Goal: Communication & Community: Answer question/provide support

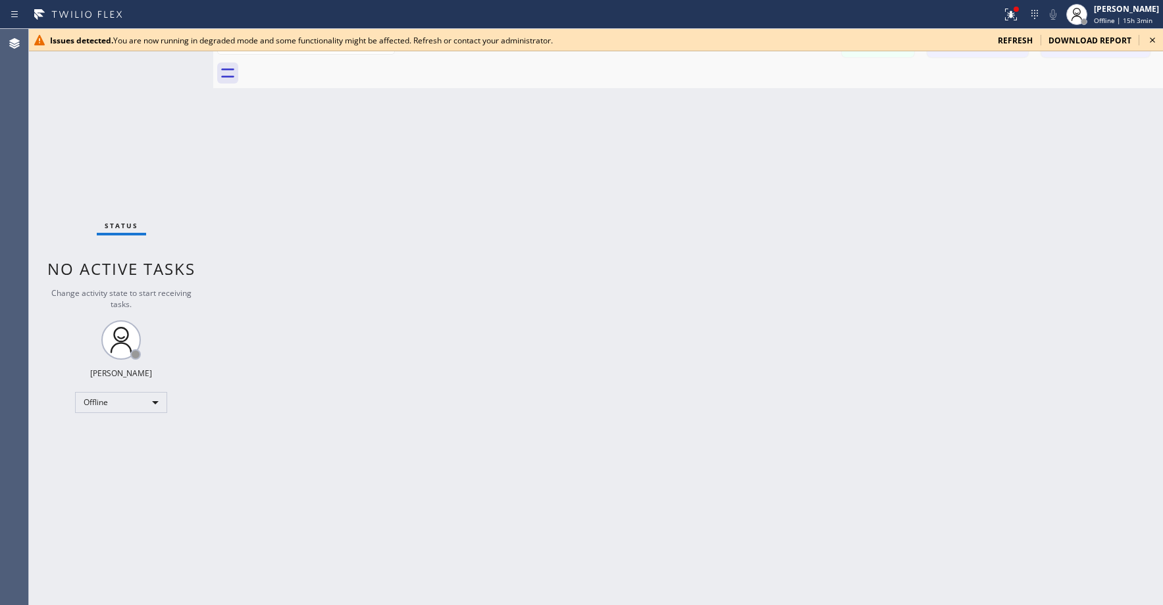
click at [139, 132] on div "Status No active tasks Change activity state to start receiving tasks. Axel Men…" at bounding box center [121, 317] width 184 height 576
click at [1014, 39] on span "refresh" at bounding box center [1014, 40] width 35 height 11
click at [103, 409] on div "Offline" at bounding box center [121, 402] width 92 height 21
click at [103, 451] on li "Unavailable" at bounding box center [120, 454] width 89 height 16
click at [89, 161] on div "Status No active tasks Change activity state to start receiving tasks. [PERSON_…" at bounding box center [121, 317] width 184 height 576
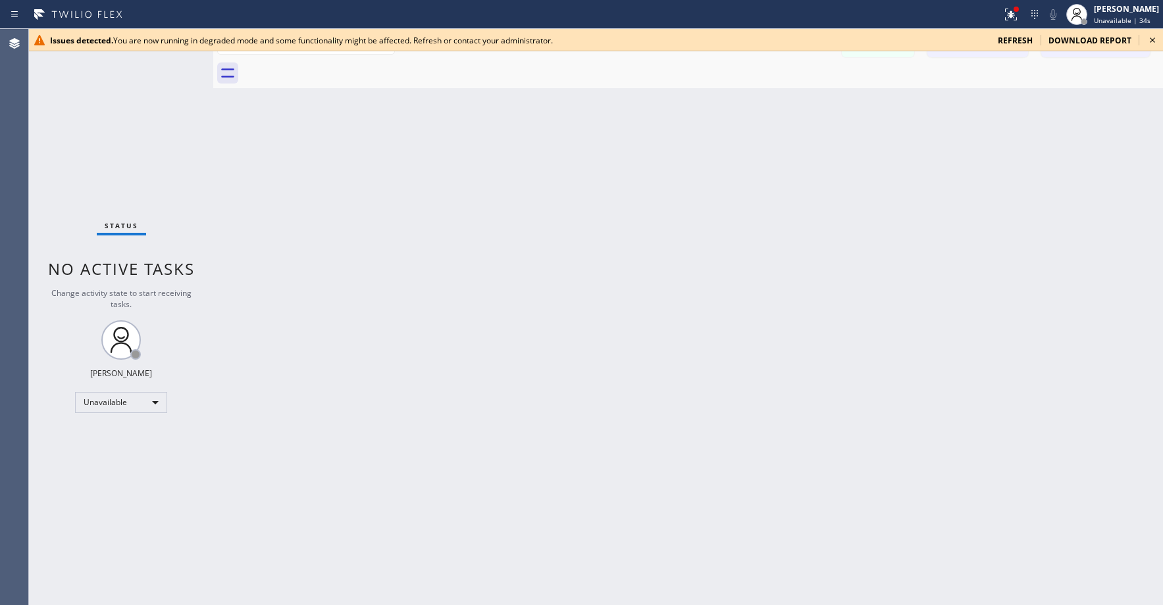
click at [63, 88] on div "Status No active tasks Change activity state to start receiving tasks. [PERSON_…" at bounding box center [121, 317] width 184 height 576
click at [1017, 40] on span "refresh" at bounding box center [1014, 40] width 35 height 11
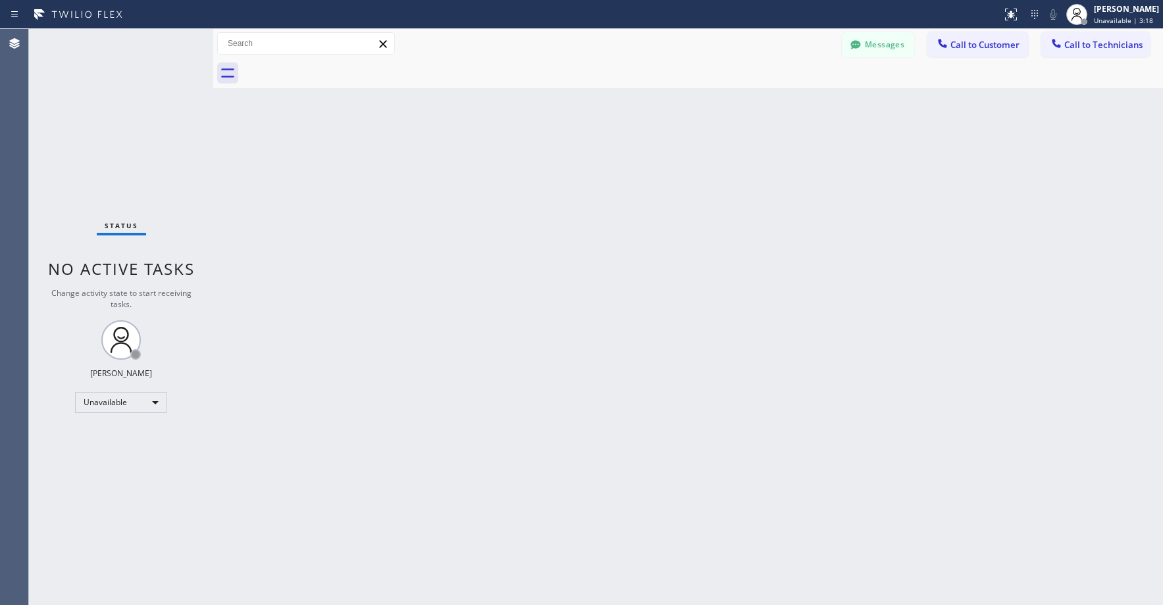
drag, startPoint x: 138, startPoint y: 119, endPoint x: 129, endPoint y: 153, distance: 34.8
click at [138, 120] on div "Status No active tasks Change activity state to start receiving tasks. [PERSON_…" at bounding box center [121, 317] width 184 height 576
click at [82, 114] on div "Status No active tasks Change activity state to start receiving tasks. [PERSON_…" at bounding box center [121, 317] width 184 height 576
drag, startPoint x: 99, startPoint y: 116, endPoint x: 59, endPoint y: 503, distance: 388.4
click at [99, 117] on div "Status No active tasks Change activity state to start receiving tasks. [PERSON_…" at bounding box center [121, 317] width 184 height 576
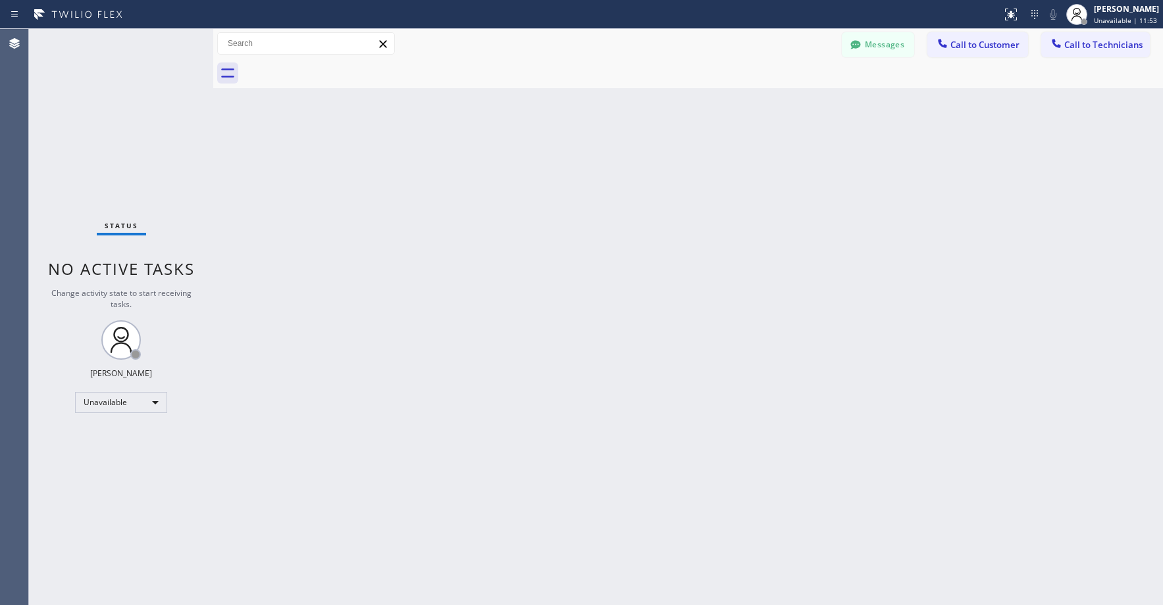
drag, startPoint x: 97, startPoint y: 103, endPoint x: 116, endPoint y: 161, distance: 61.4
click at [103, 122] on div "Status No active tasks Change activity state to start receiving tasks. [PERSON_…" at bounding box center [121, 317] width 184 height 576
click at [90, 128] on div "Status No active tasks Change activity state to start receiving tasks. [PERSON_…" at bounding box center [121, 317] width 184 height 576
click at [99, 126] on div "Status No active tasks Change activity state to start receiving tasks. [PERSON_…" at bounding box center [121, 317] width 184 height 576
drag, startPoint x: 97, startPoint y: 119, endPoint x: 80, endPoint y: 401, distance: 282.8
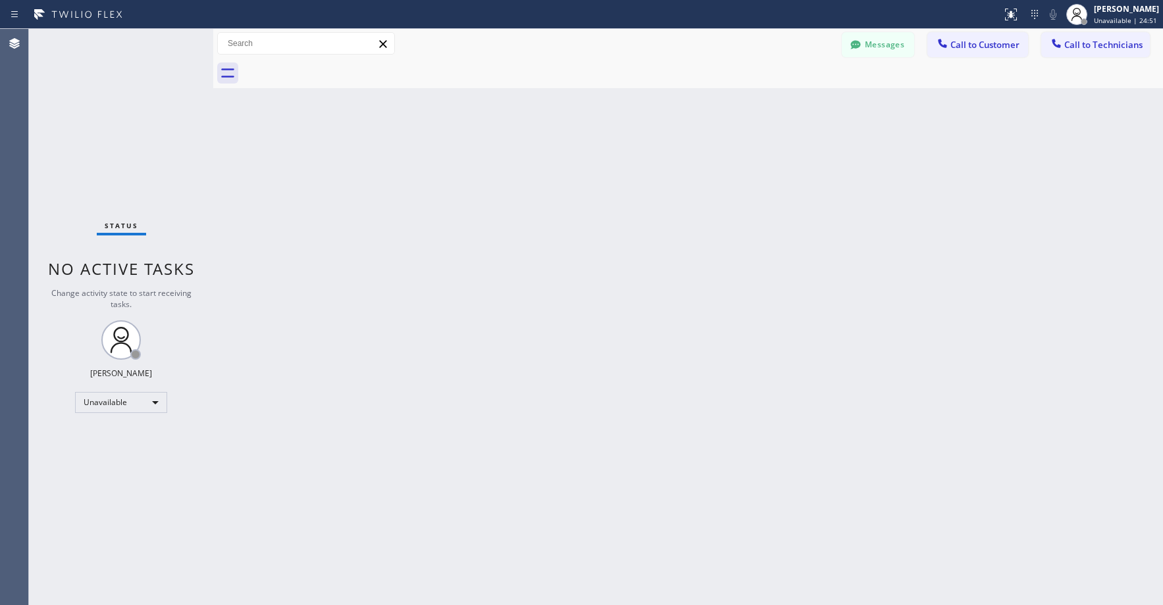
click at [97, 123] on div "Status No active tasks Change activity state to start receiving tasks. [PERSON_…" at bounding box center [121, 317] width 184 height 576
click at [90, 116] on div "Status No active tasks Change activity state to start receiving tasks. [PERSON_…" at bounding box center [121, 317] width 184 height 576
click at [1096, 49] on span "Call to Technicians" at bounding box center [1103, 45] width 78 height 12
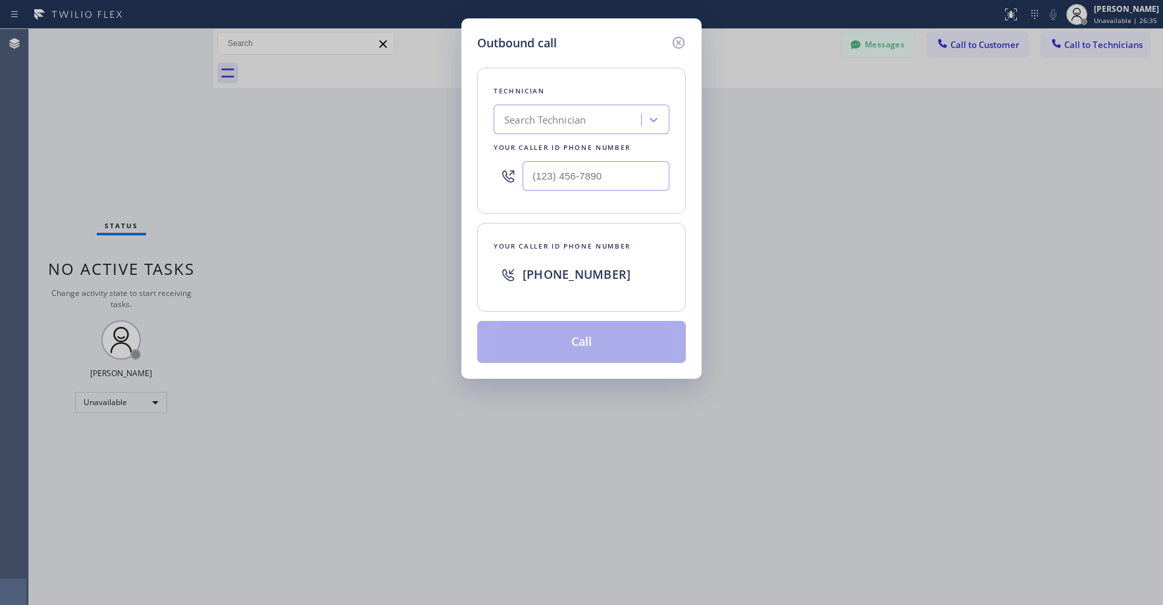
click at [567, 119] on div "Search Technician" at bounding box center [545, 120] width 82 height 15
type input "sf [PERSON_NAME]"
click at [566, 149] on div "[PERSON_NAME]" at bounding box center [581, 148] width 176 height 24
type input "[PHONE_NUMBER]"
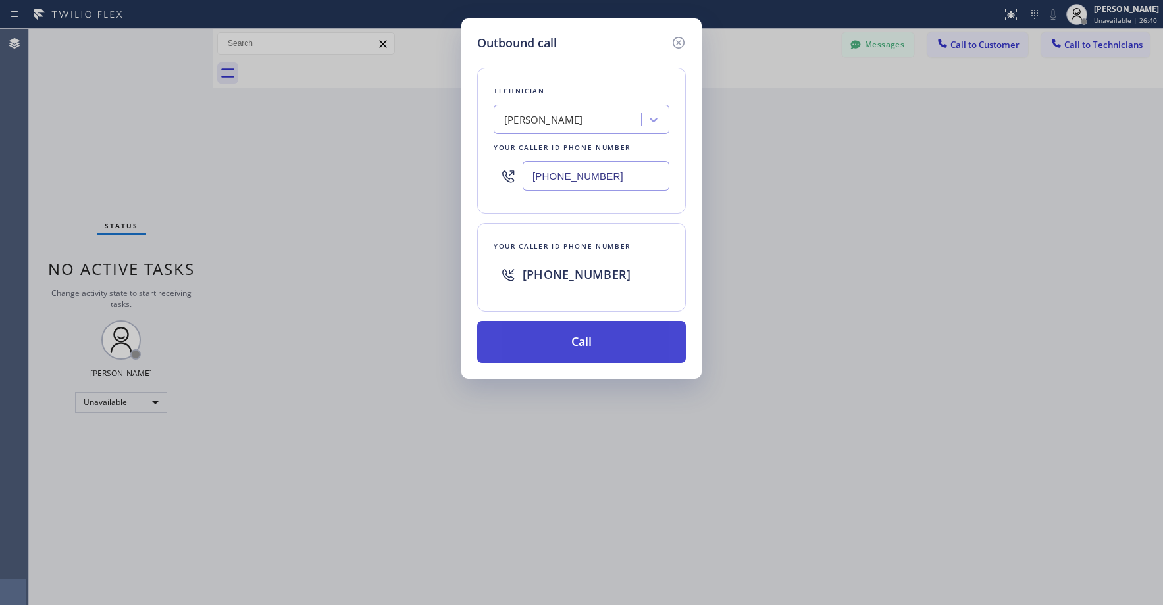
click at [568, 340] on button "Call" at bounding box center [581, 342] width 209 height 42
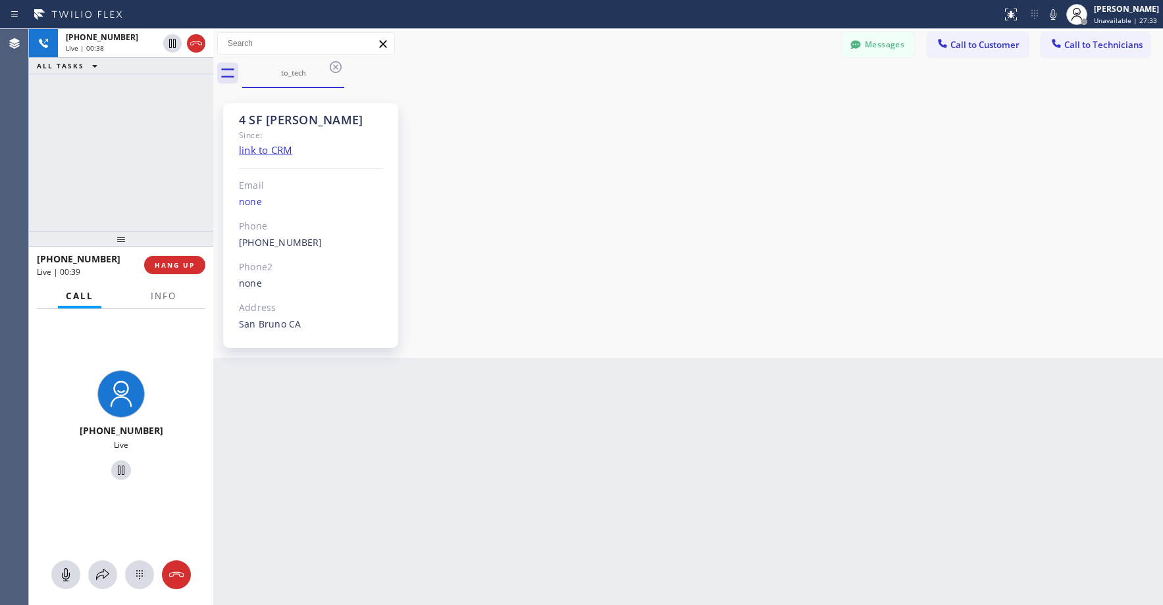
click at [141, 132] on div "[PHONE_NUMBER] Live | 00:38 ALL TASKS ALL TASKS ACTIVE TASKS TASKS IN WRAP UP" at bounding box center [121, 130] width 184 height 202
click at [114, 138] on div "[PHONE_NUMBER] Live | 01:13 ALL TASKS ALL TASKS ACTIVE TASKS TASKS IN WRAP UP" at bounding box center [121, 130] width 184 height 202
click at [195, 47] on icon at bounding box center [196, 44] width 16 height 16
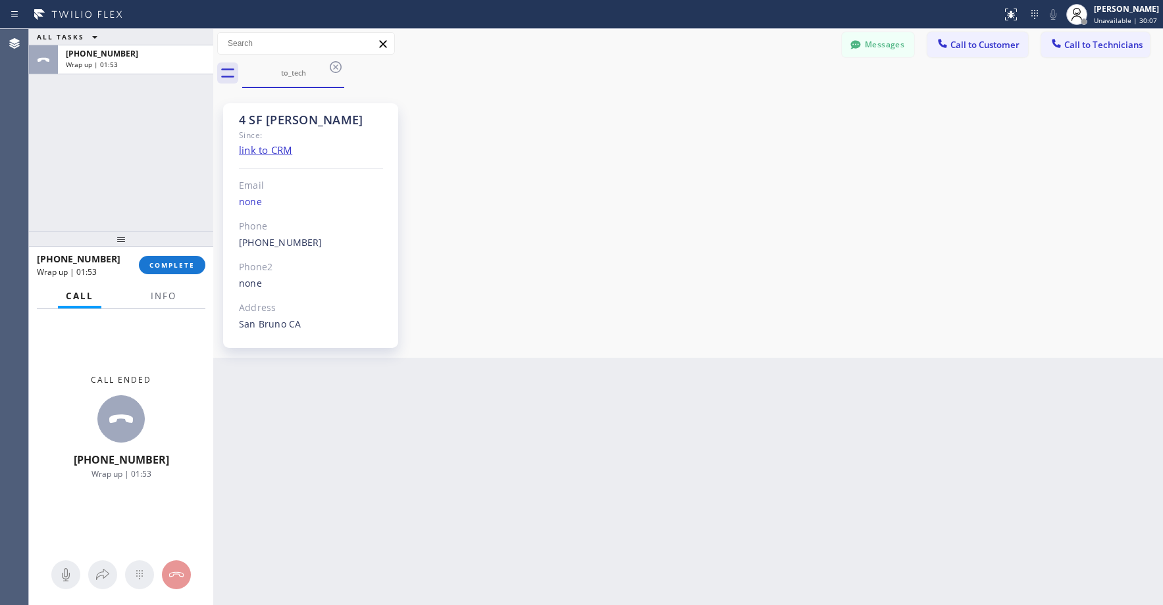
click at [90, 113] on div "ALL TASKS ALL TASKS ACTIVE TASKS TASKS IN WRAP UP [PHONE_NUMBER] Wrap up | 01:53" at bounding box center [121, 130] width 184 height 202
click at [177, 263] on span "COMPLETE" at bounding box center [171, 265] width 45 height 9
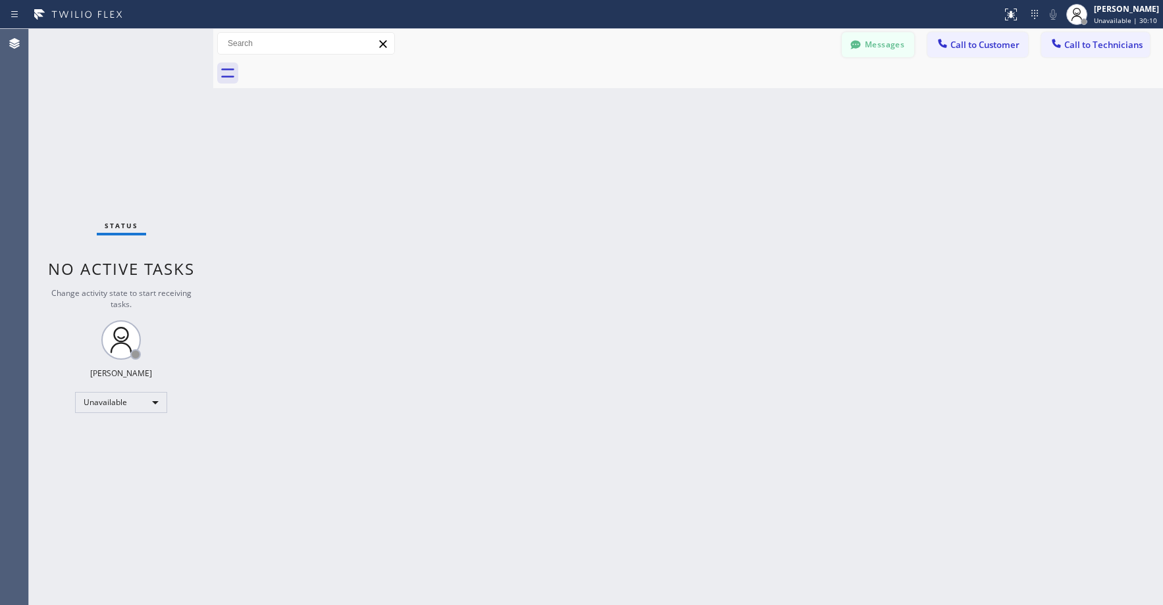
click at [892, 53] on button "Messages" at bounding box center [878, 44] width 72 height 25
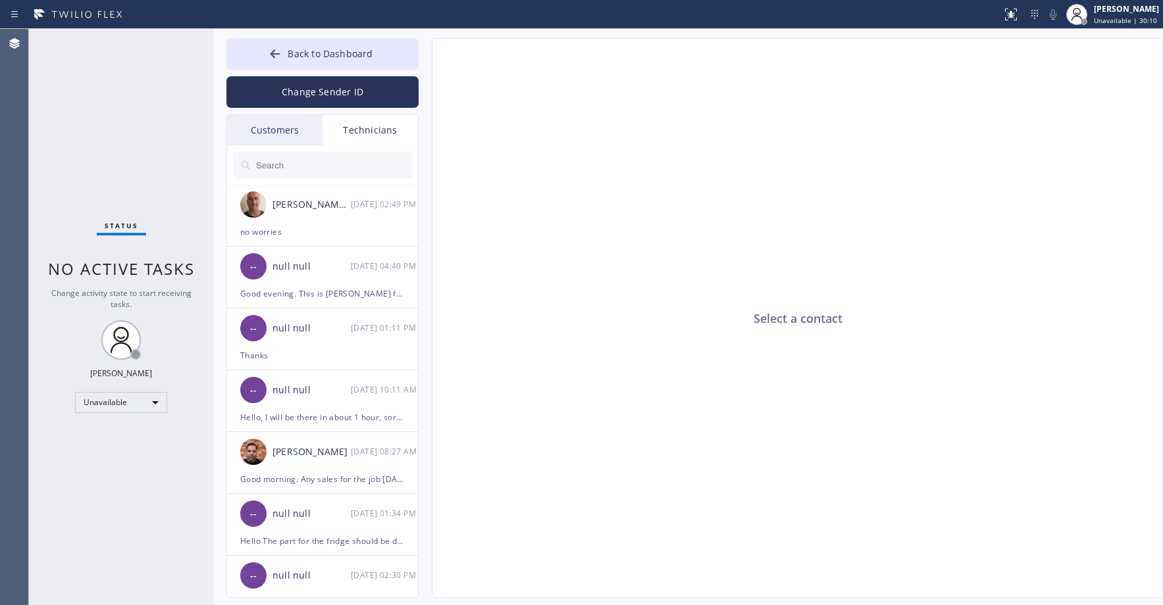
click at [284, 133] on div "Customers" at bounding box center [274, 130] width 95 height 30
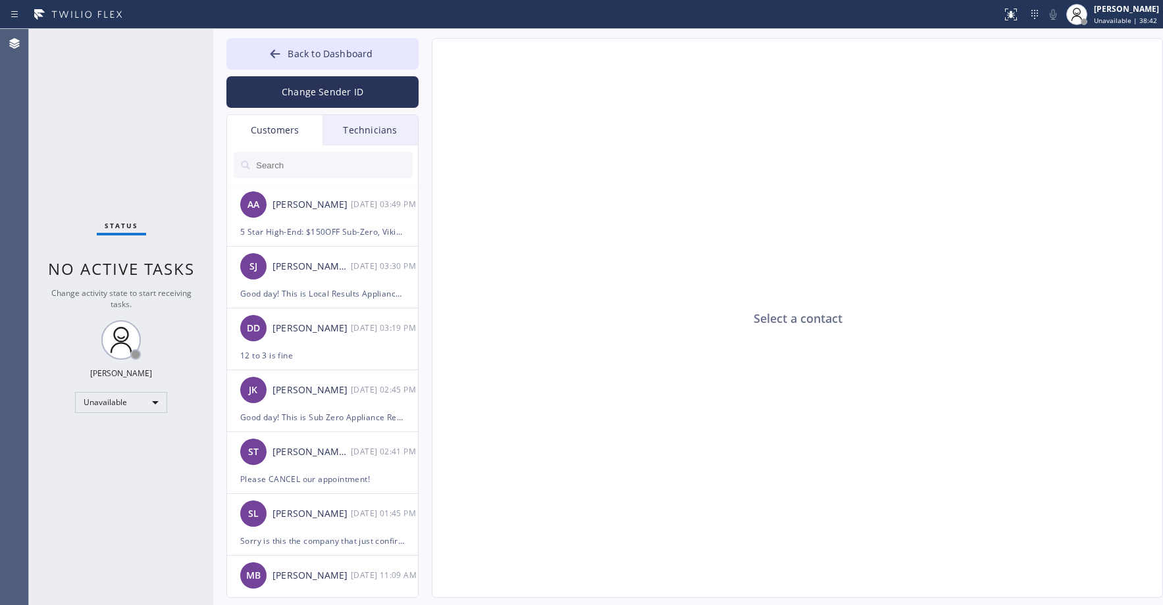
click at [138, 82] on div "Status No active tasks Change activity state to start receiving tasks. [PERSON_…" at bounding box center [121, 317] width 184 height 576
click at [329, 48] on span "Back to Dashboard" at bounding box center [330, 53] width 85 height 13
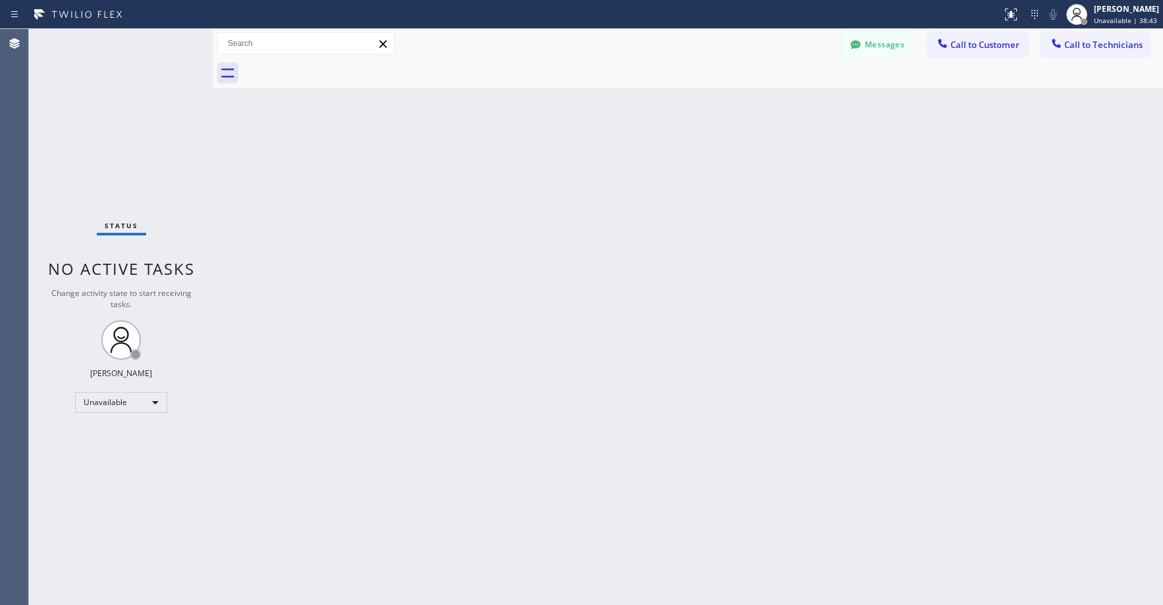
click at [122, 141] on div "Status No active tasks Change activity state to start receiving tasks. [PERSON_…" at bounding box center [121, 317] width 184 height 576
click at [130, 148] on div "Status No active tasks Change activity state to start receiving tasks. [PERSON_…" at bounding box center [121, 317] width 184 height 576
click at [878, 49] on button "Messages" at bounding box center [878, 44] width 72 height 25
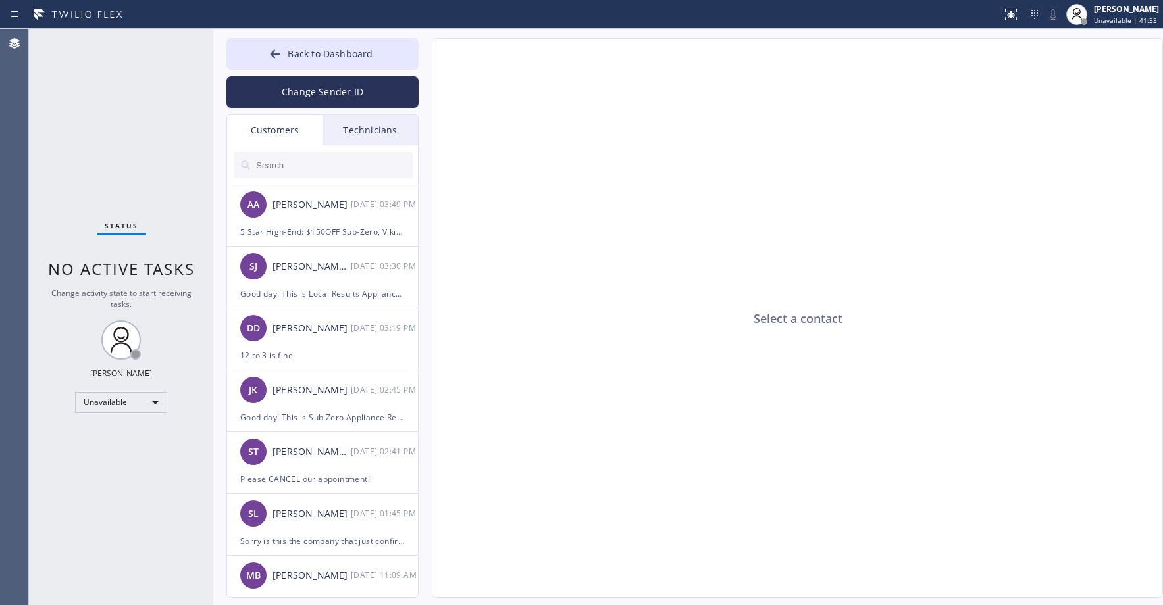
click at [294, 162] on input "text" at bounding box center [334, 165] width 158 height 26
paste input "24MVE7"
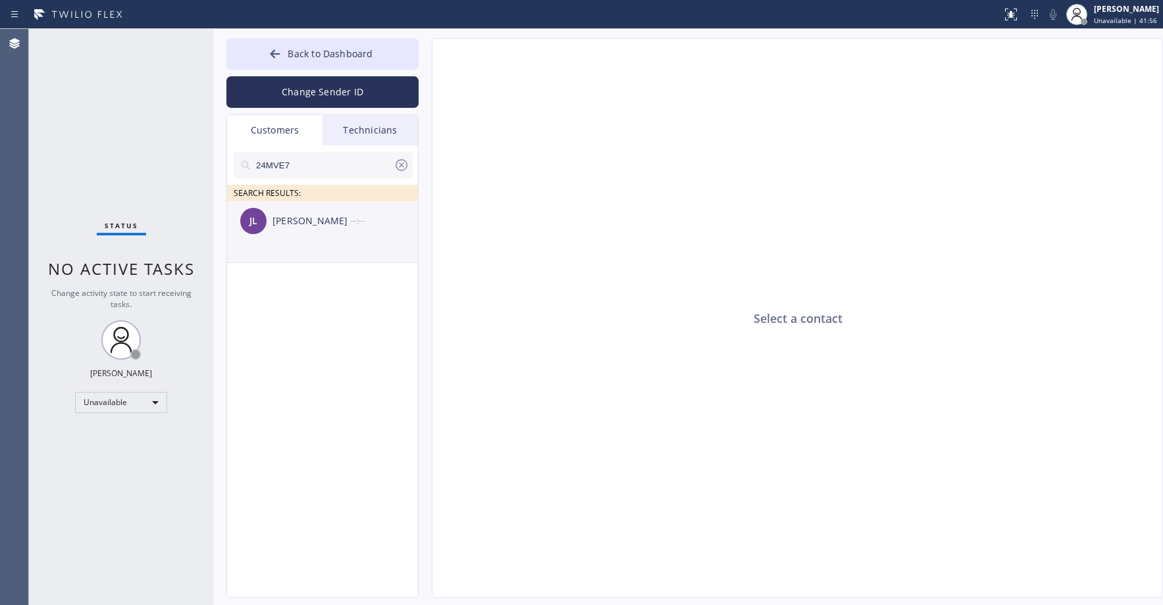
type input "24MVE7"
click at [320, 232] on div "[PERSON_NAME] [PERSON_NAME] --:--" at bounding box center [323, 220] width 192 height 39
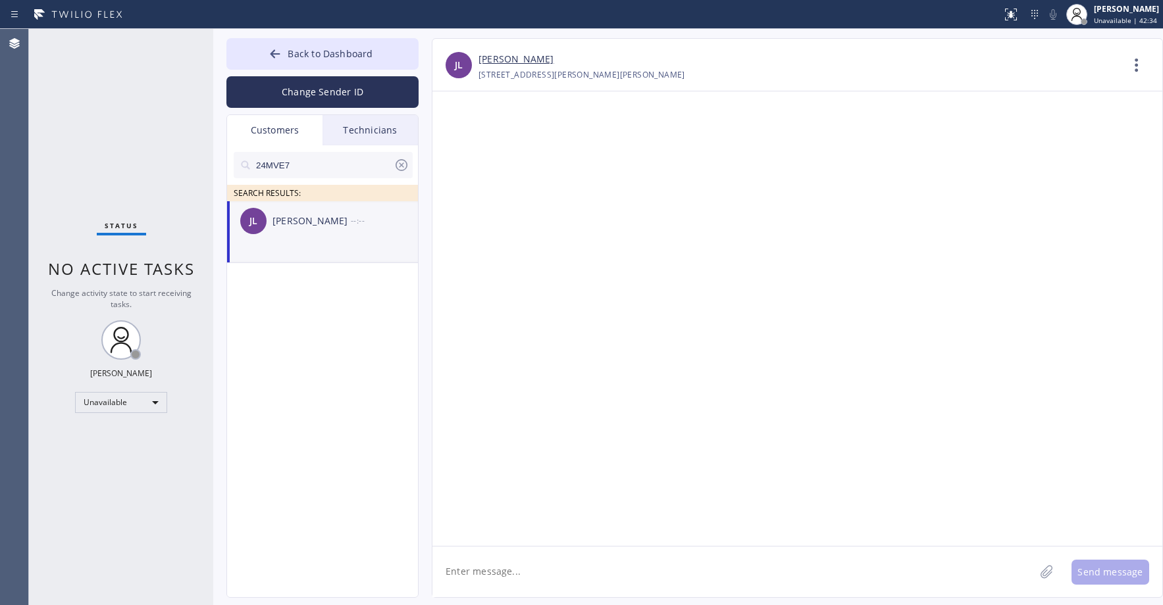
click at [114, 111] on div "Status No active tasks Change activity state to start receiving tasks. [PERSON_…" at bounding box center [121, 317] width 184 height 576
click at [312, 233] on div "[PERSON_NAME] [PERSON_NAME] --:--" at bounding box center [323, 220] width 192 height 39
click at [507, 570] on textarea at bounding box center [733, 572] width 602 height 51
click at [294, 227] on div "[PERSON_NAME]" at bounding box center [311, 221] width 78 height 15
click at [508, 578] on textarea at bounding box center [733, 572] width 602 height 51
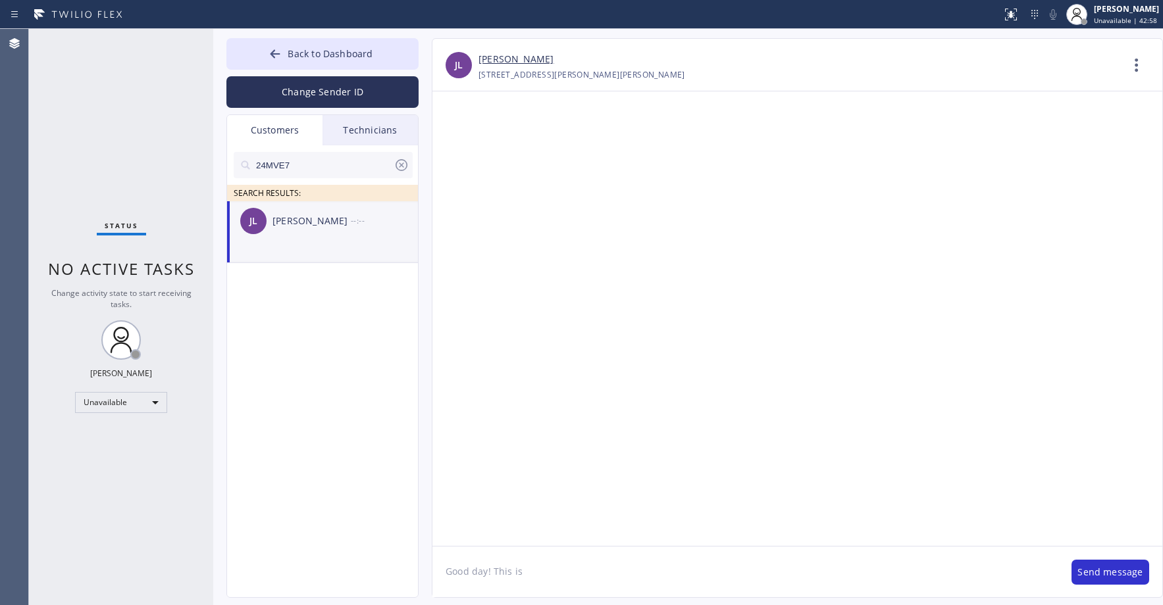
paste textarea "Thermador Repair Group [GEOGRAPHIC_DATA]"
type textarea "Good day! This is Thermador Repair Group [GEOGRAPHIC_DATA]. Unfortunately our t…"
click at [1102, 574] on button "Send message" at bounding box center [1110, 572] width 78 height 25
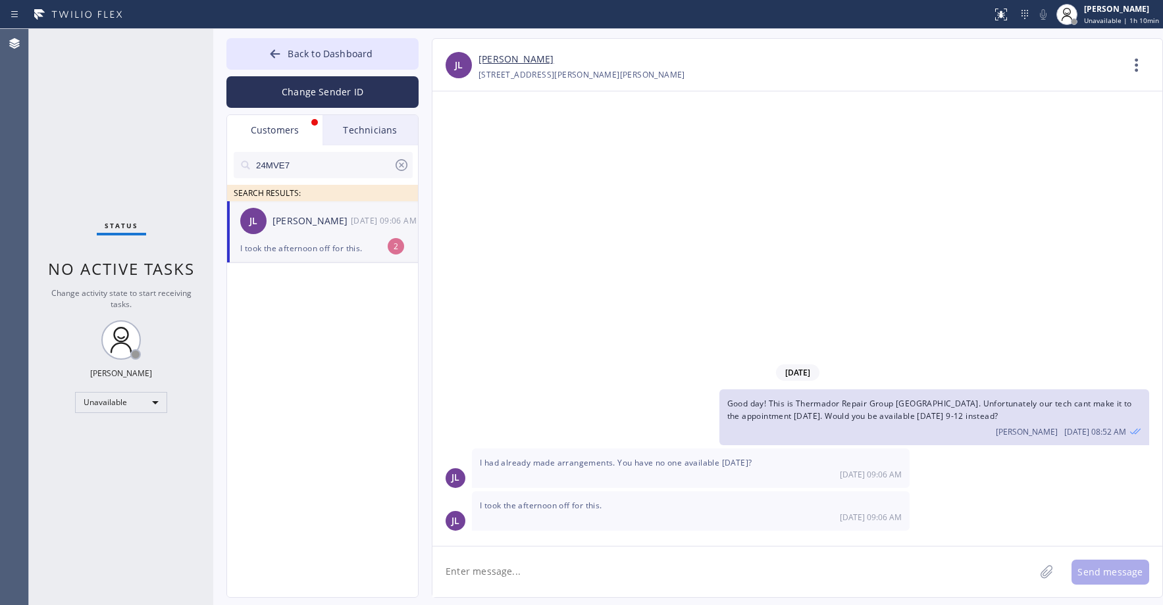
click at [127, 118] on div "Status No active tasks Change activity state to start receiving tasks. [PERSON_…" at bounding box center [121, 317] width 184 height 576
click at [307, 230] on div "[PERSON_NAME] [PERSON_NAME] [DATE] 09:06 AM" at bounding box center [323, 220] width 192 height 39
click at [743, 259] on div "[DATE] Good day! This is Thermador Repair Group [GEOGRAPHIC_DATA]. Unfortunatel…" at bounding box center [797, 318] width 730 height 455
drag, startPoint x: 116, startPoint y: 67, endPoint x: 135, endPoint y: 84, distance: 25.6
click at [116, 68] on div "Status No active tasks Change activity state to start receiving tasks. [PERSON_…" at bounding box center [121, 317] width 184 height 576
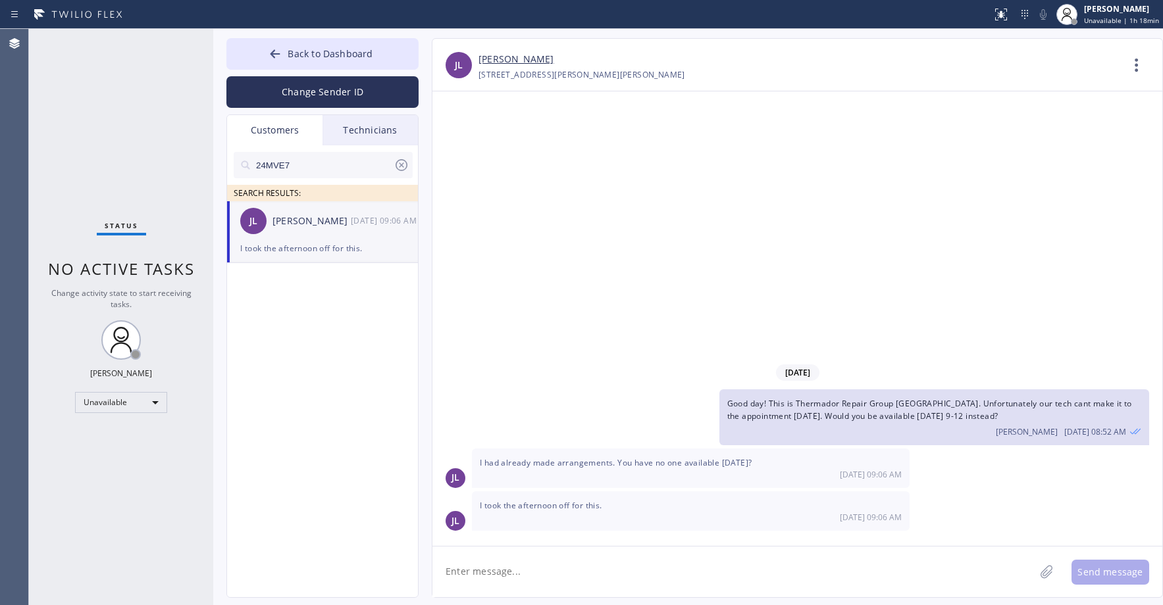
click at [313, 248] on div "I took the afternoon off for this." at bounding box center [322, 248] width 164 height 15
click at [559, 566] on textarea at bounding box center [733, 572] width 602 height 51
click at [528, 567] on textarea at bounding box center [733, 572] width 602 height 51
click at [547, 574] on textarea "Unfortunately" at bounding box center [745, 572] width 626 height 51
type textarea "Unfortunately we dont. We can waive the trip fee for the inconvenience"
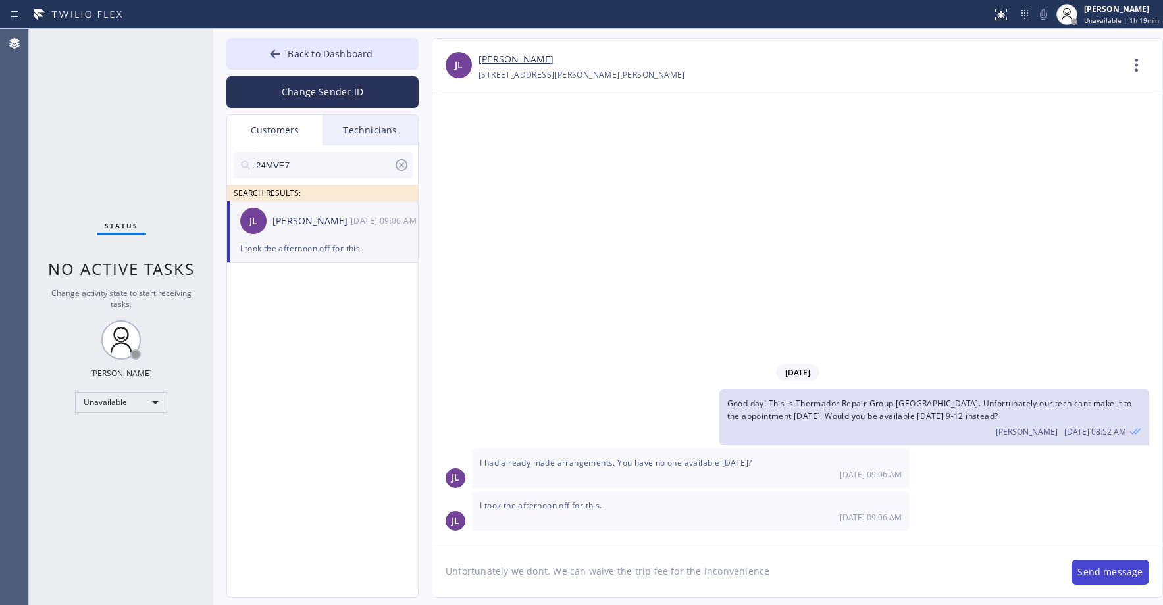
click at [1115, 575] on button "Send message" at bounding box center [1110, 572] width 78 height 25
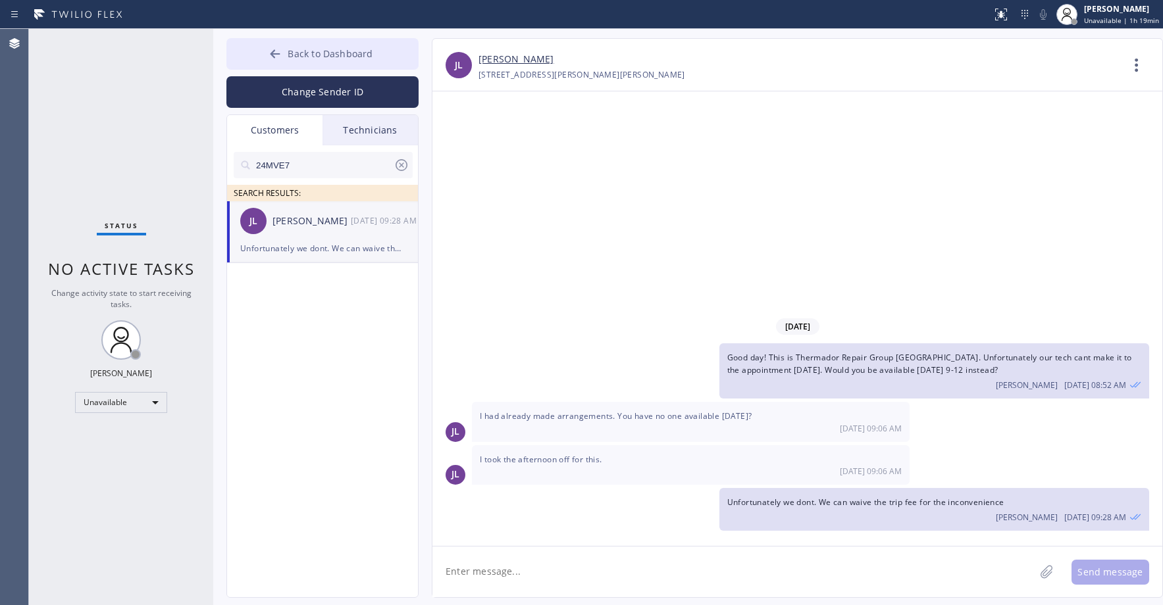
click at [341, 63] on button "Back to Dashboard" at bounding box center [322, 54] width 192 height 32
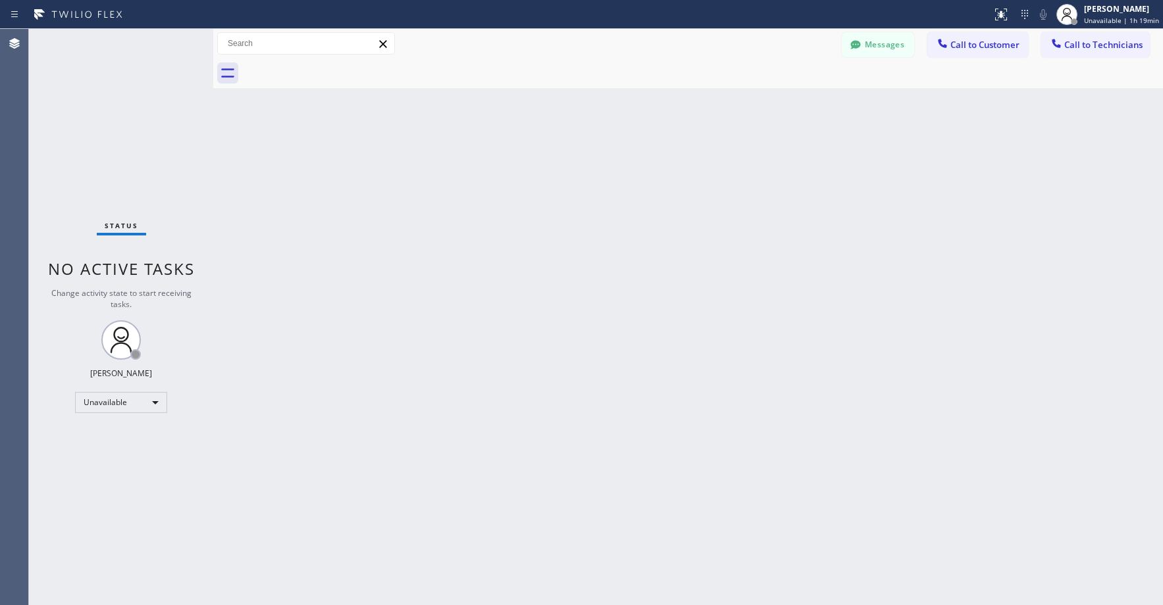
click at [161, 140] on div "Status No active tasks Change activity state to start receiving tasks. [PERSON_…" at bounding box center [121, 317] width 184 height 576
drag, startPoint x: 124, startPoint y: 132, endPoint x: 113, endPoint y: 413, distance: 281.2
click at [124, 134] on div "Status No active tasks Change activity state to start receiving tasks. [PERSON_…" at bounding box center [121, 317] width 184 height 576
click at [122, 124] on div "Status No active tasks Change activity state to start receiving tasks. [PERSON_…" at bounding box center [121, 317] width 184 height 576
drag, startPoint x: 97, startPoint y: 95, endPoint x: 103, endPoint y: 409, distance: 314.6
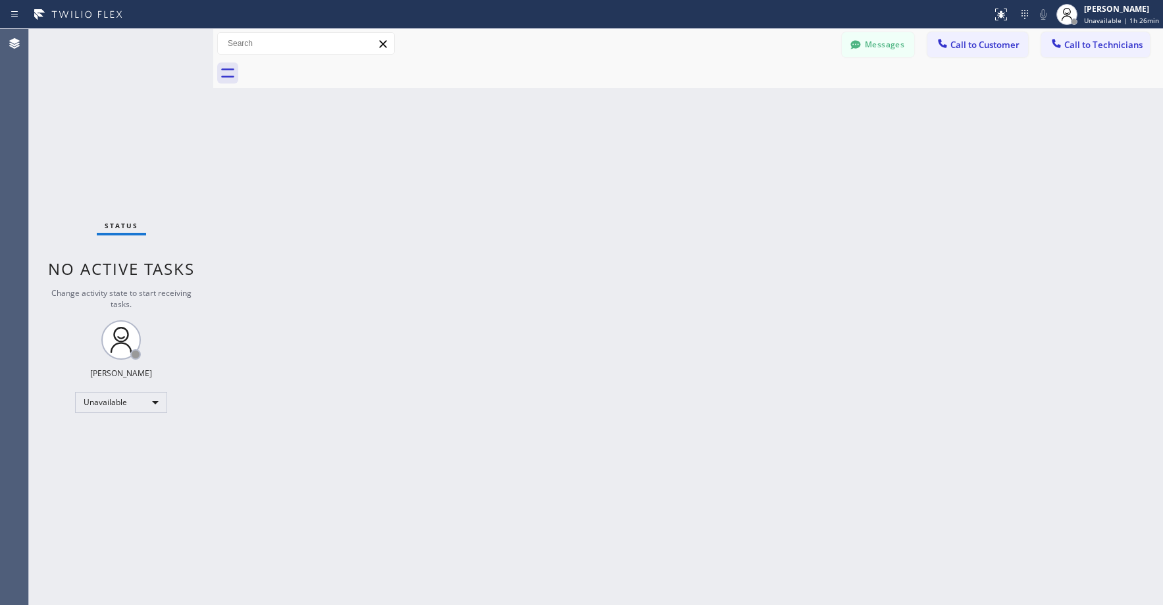
click at [97, 101] on div "Status No active tasks Change activity state to start receiving tasks. [PERSON_…" at bounding box center [121, 317] width 184 height 576
click at [113, 116] on div "Status No active tasks Change activity state to start receiving tasks. [PERSON_…" at bounding box center [121, 317] width 184 height 576
drag, startPoint x: 128, startPoint y: 139, endPoint x: 130, endPoint y: 162, distance: 23.1
click at [130, 154] on div "Status No active tasks Change activity state to start receiving tasks. [PERSON_…" at bounding box center [121, 317] width 184 height 576
click at [93, 173] on div "Status No active tasks Change activity state to start receiving tasks. [PERSON_…" at bounding box center [121, 317] width 184 height 576
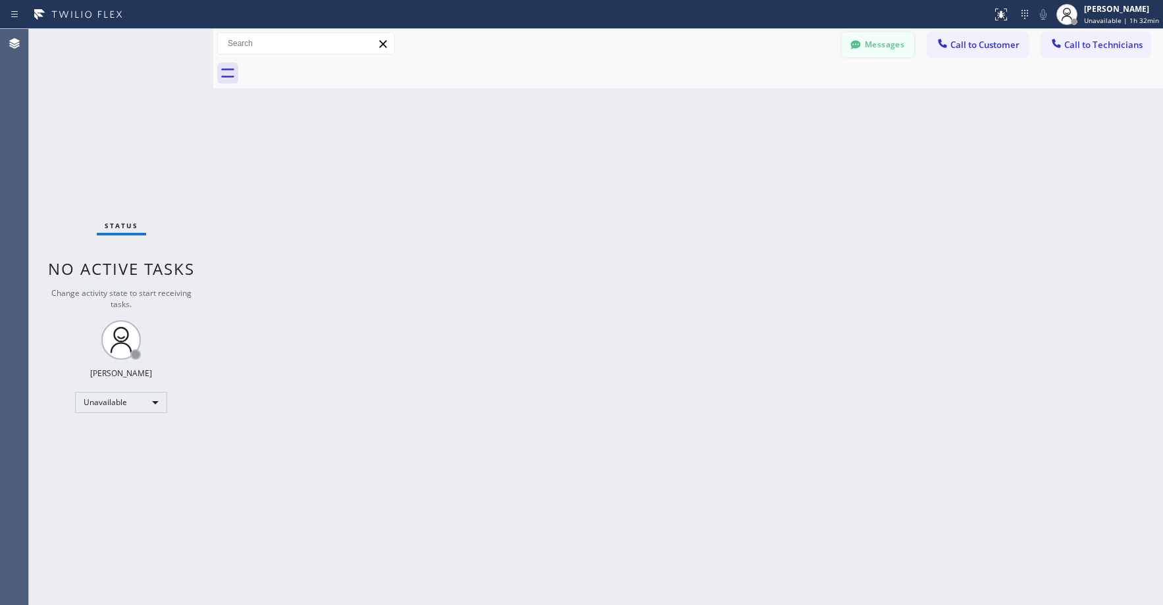
click at [891, 49] on button "Messages" at bounding box center [878, 44] width 72 height 25
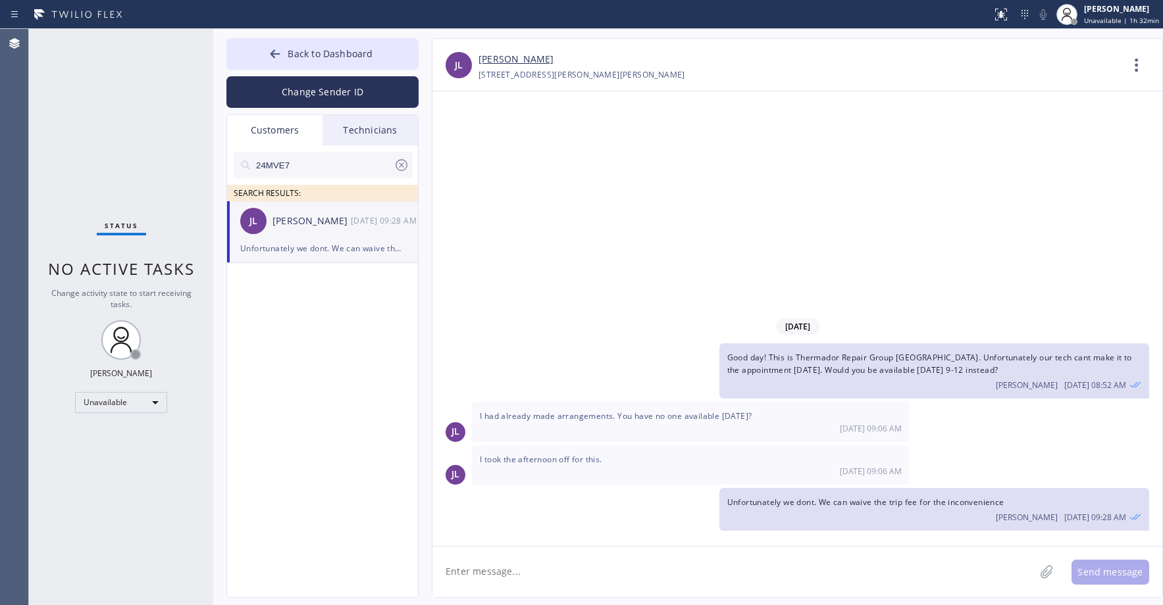
click at [320, 243] on div "Unfortunately we dont. We can waive the trip fee for the inconvenience" at bounding box center [322, 248] width 164 height 15
click at [314, 53] on span "Back to Dashboard" at bounding box center [330, 53] width 85 height 13
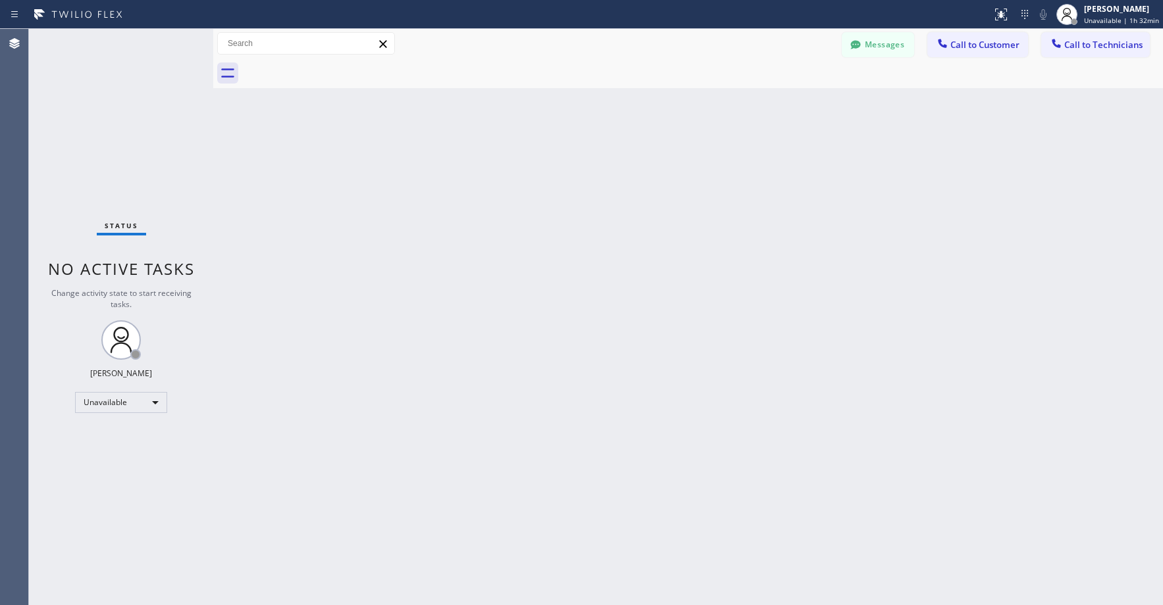
drag, startPoint x: 135, startPoint y: 129, endPoint x: 113, endPoint y: 181, distance: 56.6
click at [131, 136] on div "Status No active tasks Change activity state to start receiving tasks. [PERSON_…" at bounding box center [121, 317] width 184 height 576
click at [861, 53] on div at bounding box center [855, 46] width 16 height 16
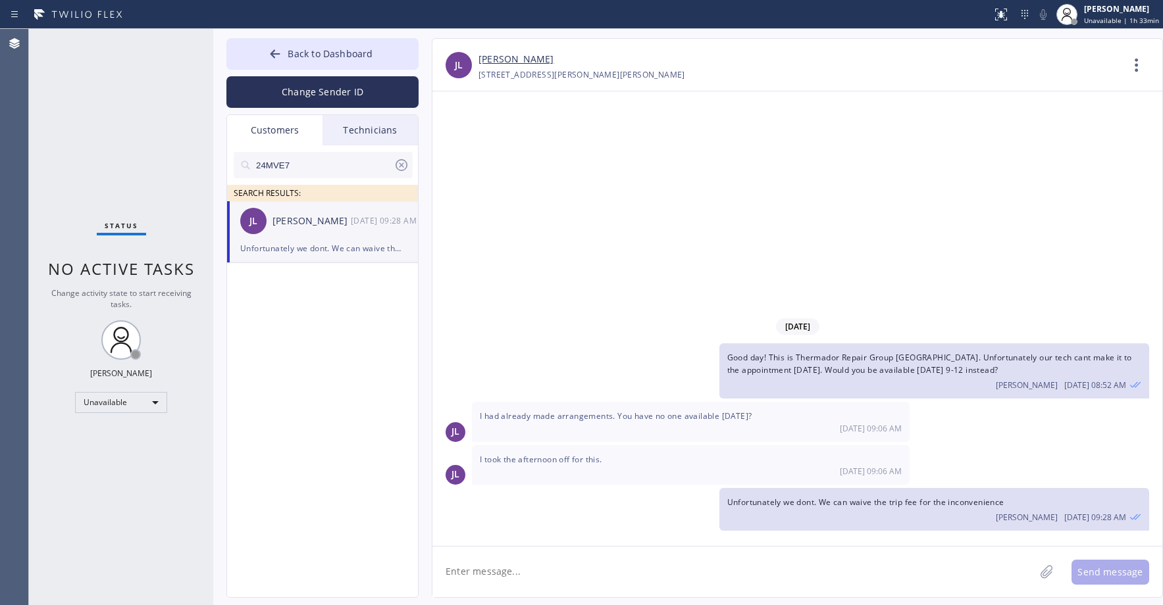
click at [126, 101] on div "Status No active tasks Change activity state to start receiving tasks. [PERSON_…" at bounding box center [121, 317] width 184 height 576
click at [83, 93] on div "Status No active tasks Change activity state to start receiving tasks. [PERSON_…" at bounding box center [121, 317] width 184 height 576
click at [511, 59] on link "[PERSON_NAME]" at bounding box center [515, 59] width 75 height 15
click at [100, 88] on div "Status No active tasks Change activity state to start receiving tasks. [PERSON_…" at bounding box center [121, 317] width 184 height 576
click at [136, 109] on div "Status No active tasks Change activity state to start receiving tasks. [PERSON_…" at bounding box center [121, 317] width 184 height 576
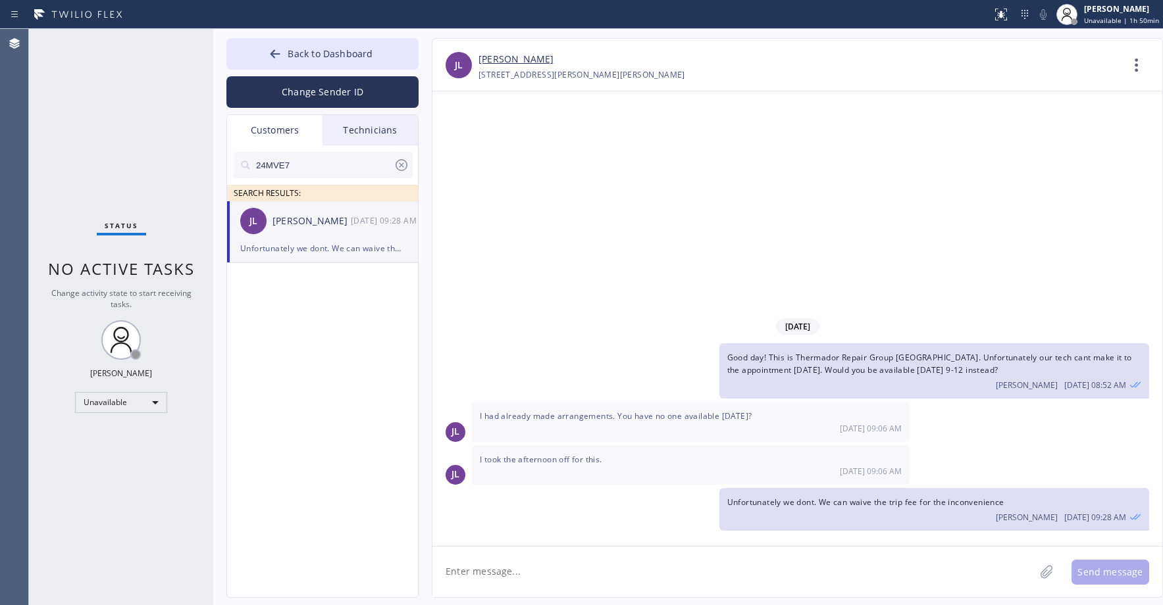
click at [113, 118] on div "Status No active tasks Change activity state to start receiving tasks. [PERSON_…" at bounding box center [121, 317] width 184 height 576
click at [343, 57] on span "Back to Dashboard" at bounding box center [330, 53] width 85 height 13
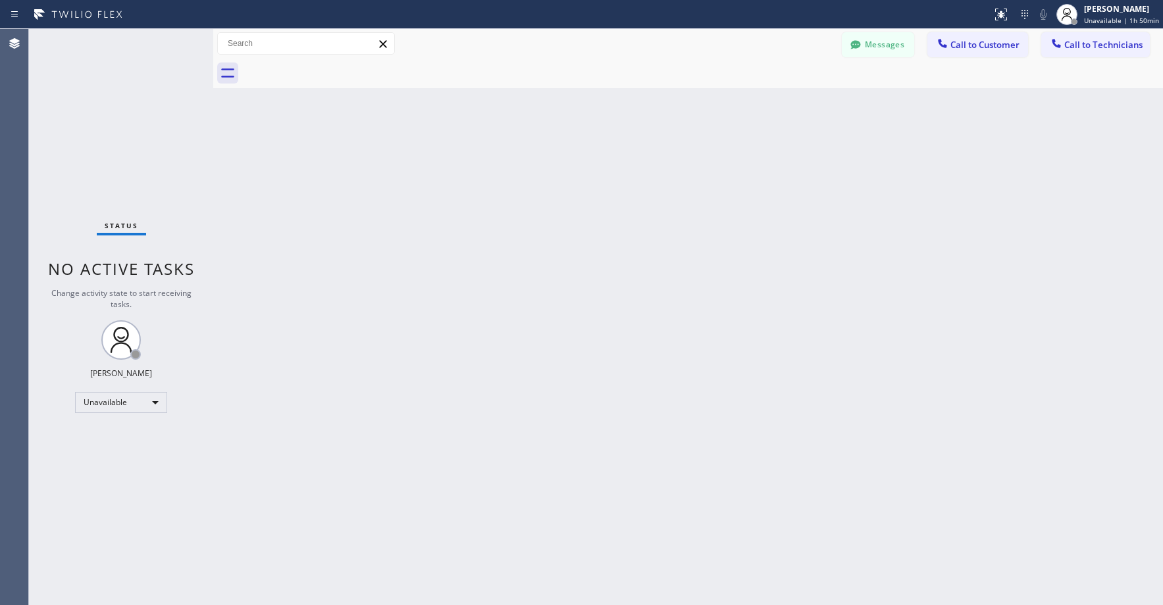
click at [94, 110] on div "Status No active tasks Change activity state to start receiving tasks. [PERSON_…" at bounding box center [121, 317] width 184 height 576
drag, startPoint x: 66, startPoint y: 59, endPoint x: 690, endPoint y: 101, distance: 625.2
click at [67, 61] on div "Status No active tasks Change activity state to start receiving tasks. [PERSON_…" at bounding box center [121, 317] width 184 height 576
click at [874, 47] on button "Messages" at bounding box center [878, 44] width 72 height 25
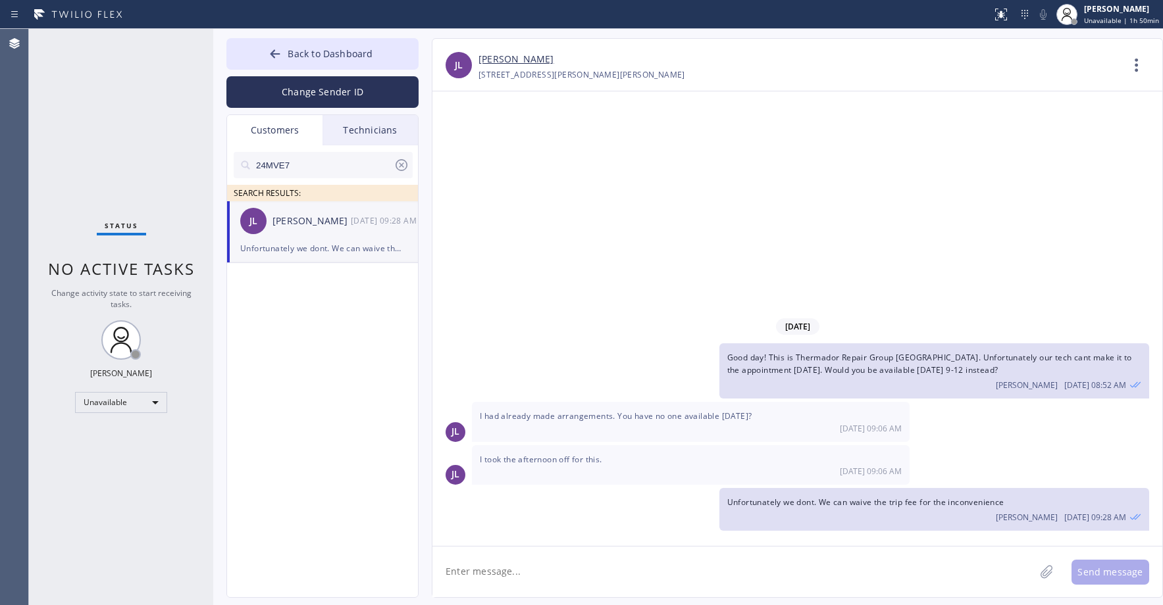
click at [401, 161] on icon at bounding box center [401, 165] width 16 height 16
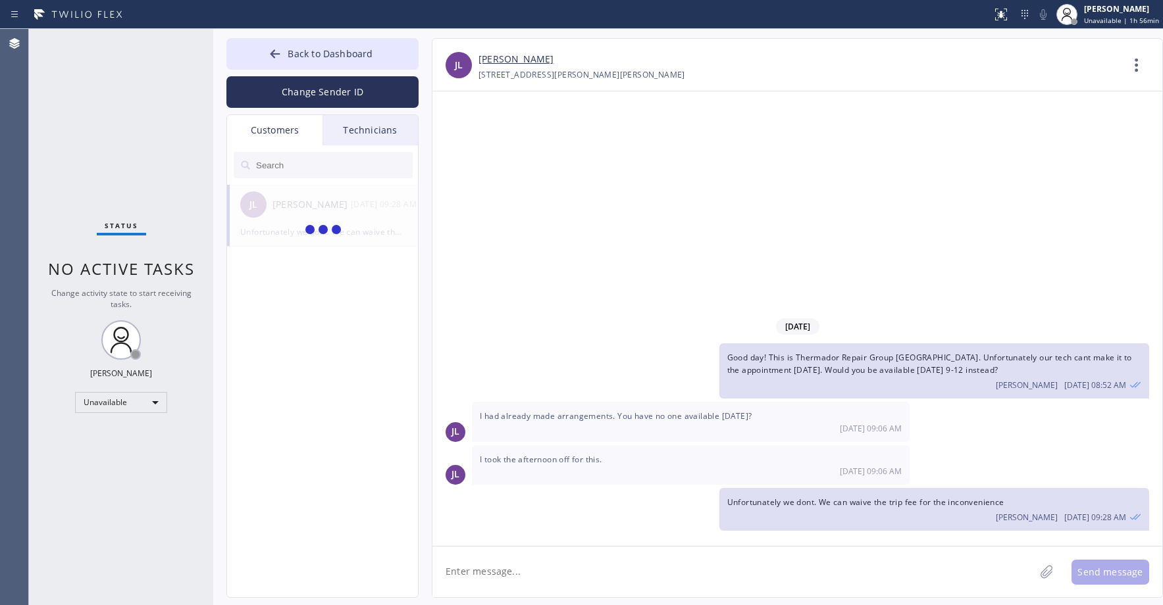
drag, startPoint x: 96, startPoint y: 124, endPoint x: 109, endPoint y: 222, distance: 98.8
click at [97, 127] on div "Status No active tasks Change activity state to start receiving tasks. [PERSON_…" at bounding box center [121, 317] width 184 height 576
click at [126, 401] on div "Unavailable" at bounding box center [121, 402] width 92 height 21
click at [115, 461] on li "Unavailable" at bounding box center [120, 454] width 89 height 16
click at [111, 405] on div "Unavailable" at bounding box center [121, 402] width 92 height 21
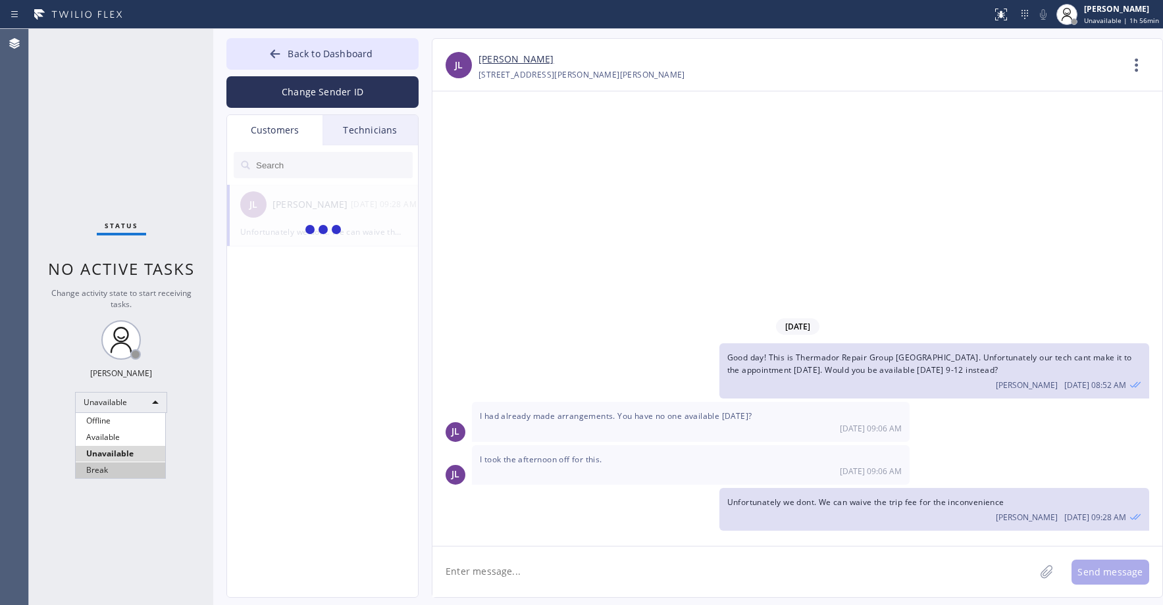
click at [109, 468] on li "Break" at bounding box center [120, 471] width 89 height 16
click at [142, 142] on div "Status No active tasks Change activity state to start receiving tasks. [PERSON_…" at bounding box center [121, 317] width 184 height 576
click at [122, 396] on div "Break" at bounding box center [121, 402] width 92 height 21
click at [97, 458] on li "Unavailable" at bounding box center [120, 454] width 89 height 16
click at [91, 114] on div "Status No active tasks Change activity state to start receiving tasks. [PERSON_…" at bounding box center [121, 317] width 184 height 576
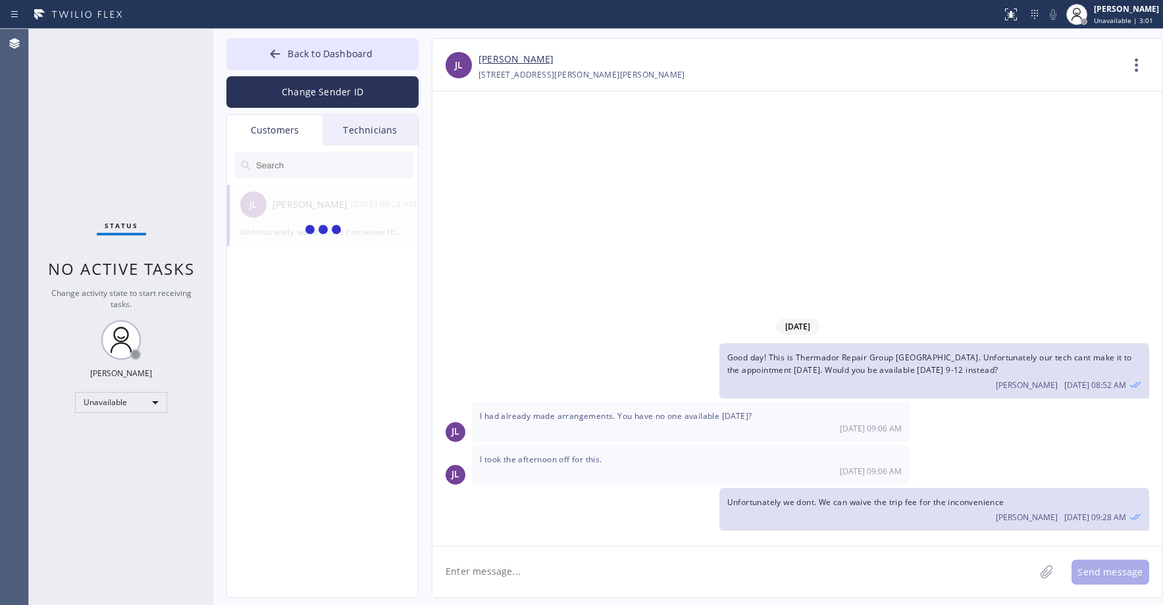
click at [318, 211] on div at bounding box center [323, 230] width 192 height 91
click at [352, 51] on span "Back to Dashboard" at bounding box center [330, 53] width 85 height 13
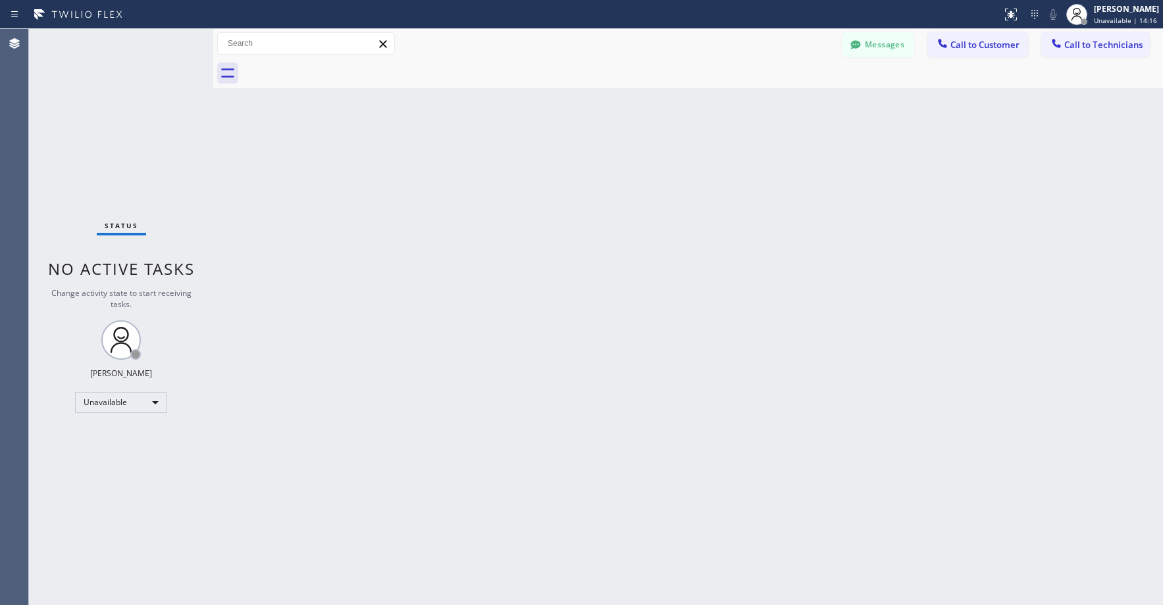
drag, startPoint x: 134, startPoint y: 122, endPoint x: 707, endPoint y: 82, distance: 573.8
click at [136, 122] on div "Status No active tasks Change activity state to start receiving tasks. [PERSON_…" at bounding box center [121, 317] width 184 height 576
click at [864, 45] on button "Messages" at bounding box center [878, 44] width 72 height 25
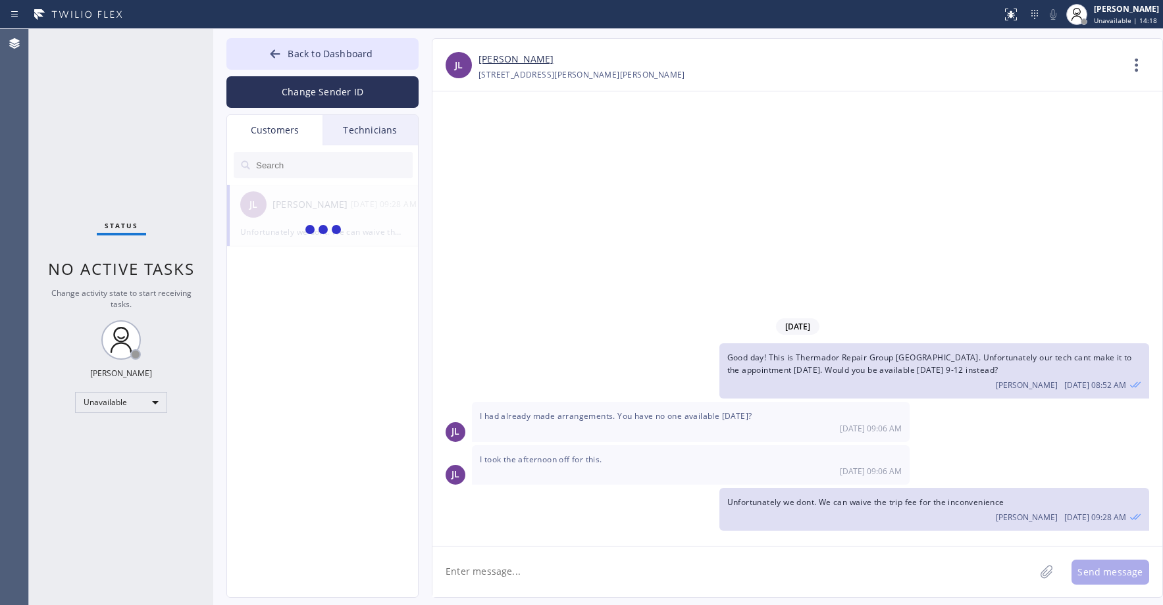
click at [287, 163] on input "text" at bounding box center [334, 165] width 158 height 26
paste input "FXAIWY-PI-PI-REDO-REDO"
type input "FXAIWY-PI-PI-REDO-REDO"
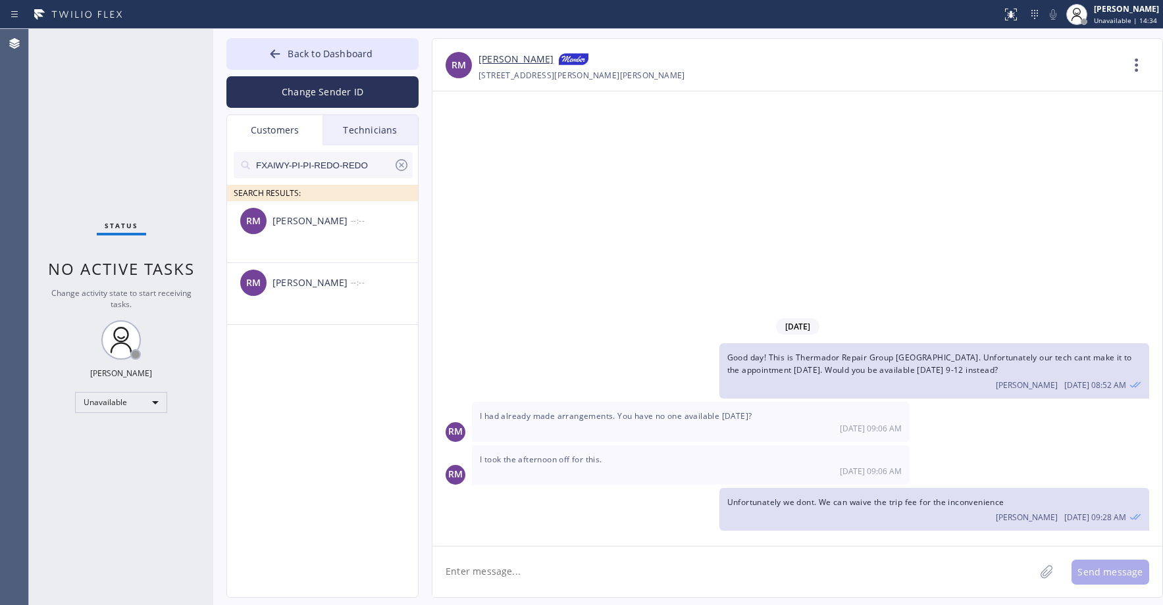
click at [129, 97] on div "Status No active tasks Change activity state to start receiving tasks. [PERSON_…" at bounding box center [121, 317] width 184 height 576
click at [296, 217] on div "[PERSON_NAME]" at bounding box center [311, 221] width 78 height 15
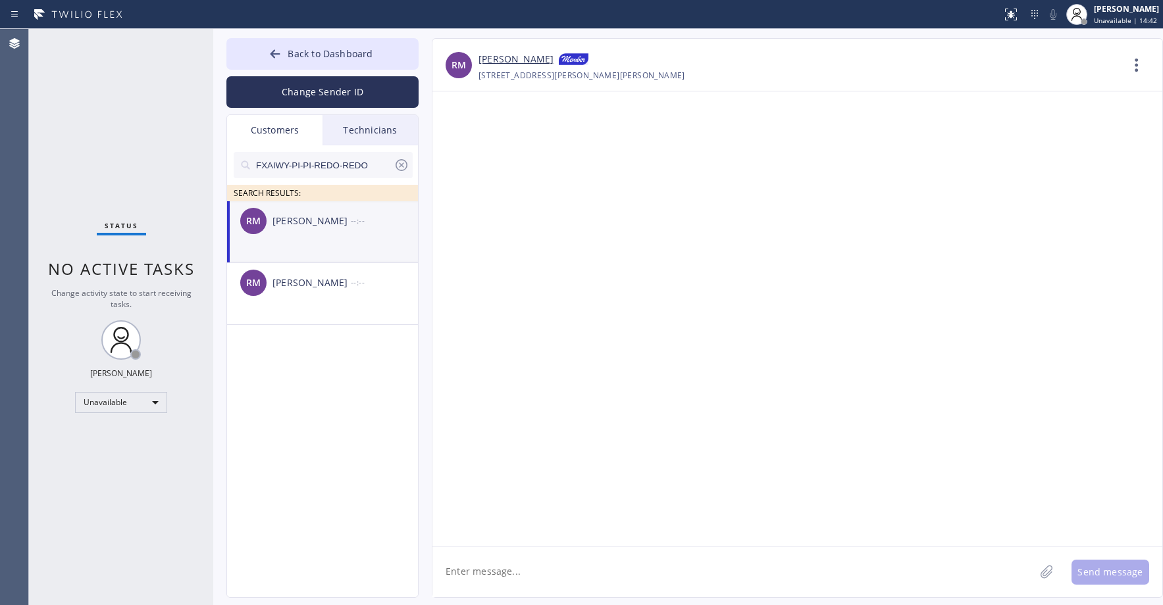
click at [483, 570] on textarea at bounding box center [733, 572] width 602 height 51
paste textarea "5 Star Appliance Repair"
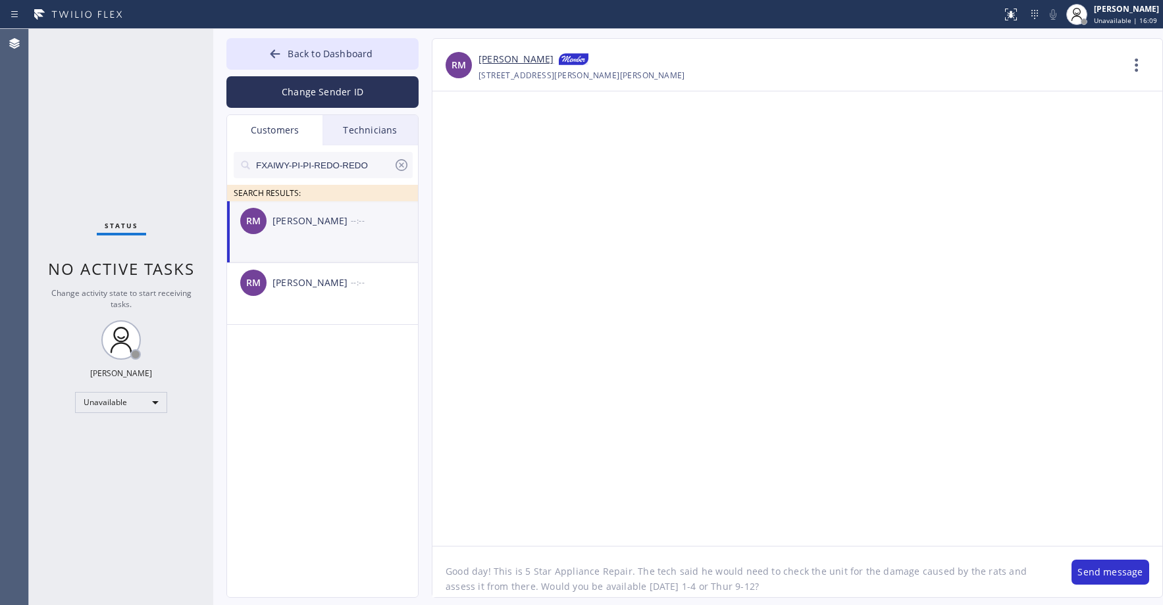
type textarea "Good day! This is 5 Star Appliance Repair. The tech said he would need to check…"
click at [1103, 570] on button "Send message" at bounding box center [1110, 572] width 78 height 25
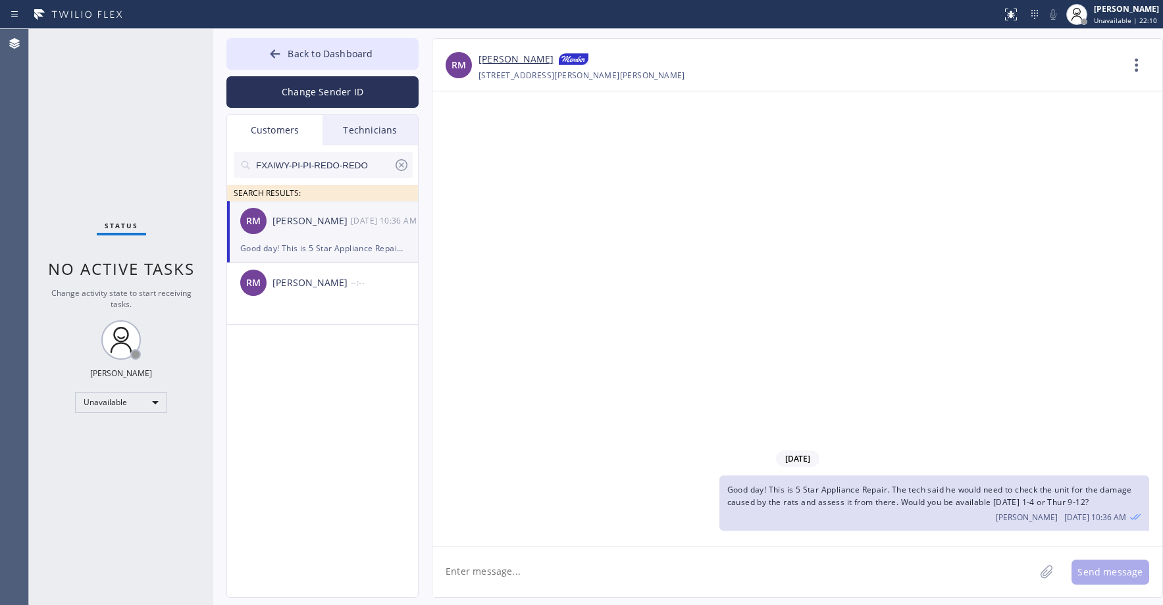
click at [402, 170] on icon at bounding box center [401, 165] width 16 height 16
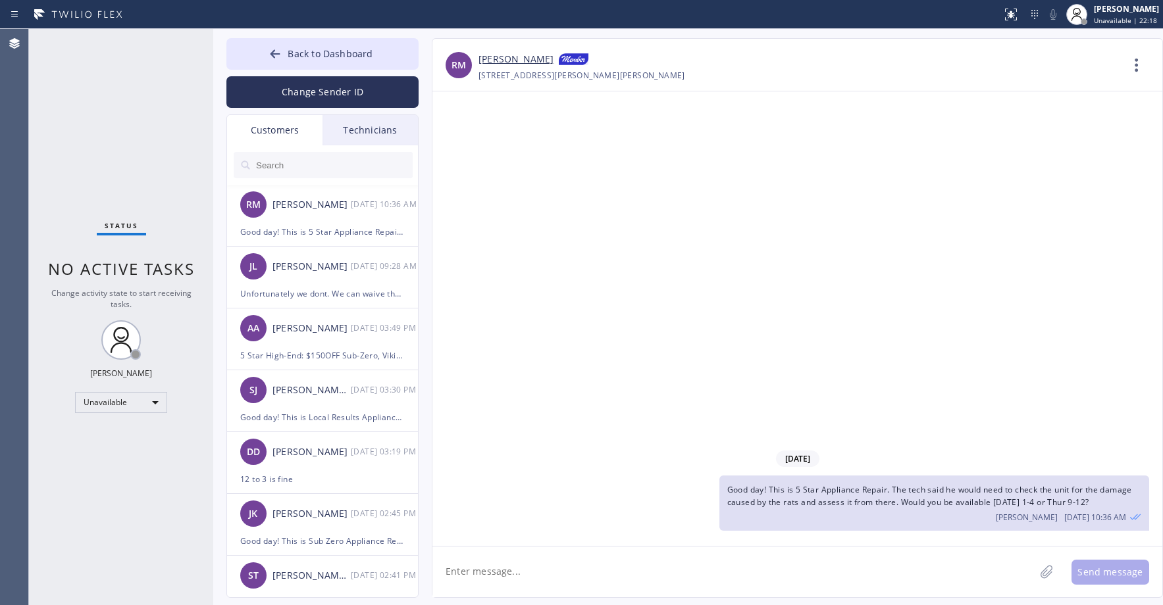
click at [106, 113] on div "Status No active tasks Change activity state to start receiving tasks. [PERSON_…" at bounding box center [121, 317] width 184 height 576
click at [289, 51] on span "Back to Dashboard" at bounding box center [330, 53] width 85 height 13
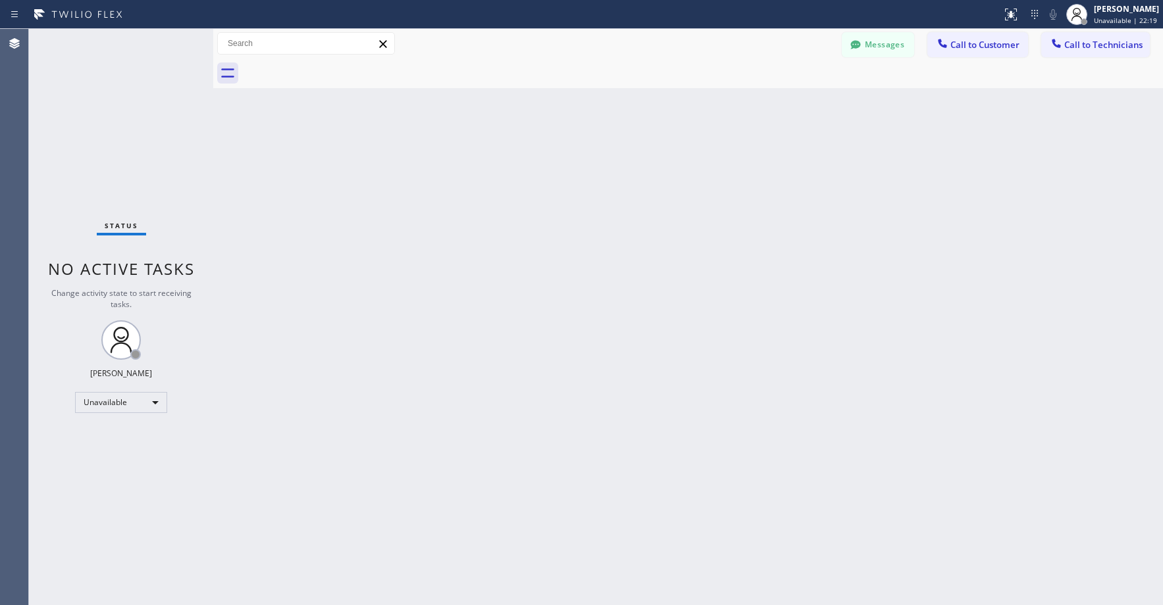
click at [125, 118] on div "Status No active tasks Change activity state to start receiving tasks. [PERSON_…" at bounding box center [121, 317] width 184 height 576
drag, startPoint x: 76, startPoint y: 120, endPoint x: 86, endPoint y: 354, distance: 233.8
click at [77, 124] on div "Status No active tasks Change activity state to start receiving tasks. [PERSON_…" at bounding box center [121, 317] width 184 height 576
click at [85, 162] on div "Status No active tasks Change activity state to start receiving tasks. [PERSON_…" at bounding box center [121, 317] width 184 height 576
click at [124, 105] on div "Status No active tasks Change activity state to start receiving tasks. [PERSON_…" at bounding box center [121, 317] width 184 height 576
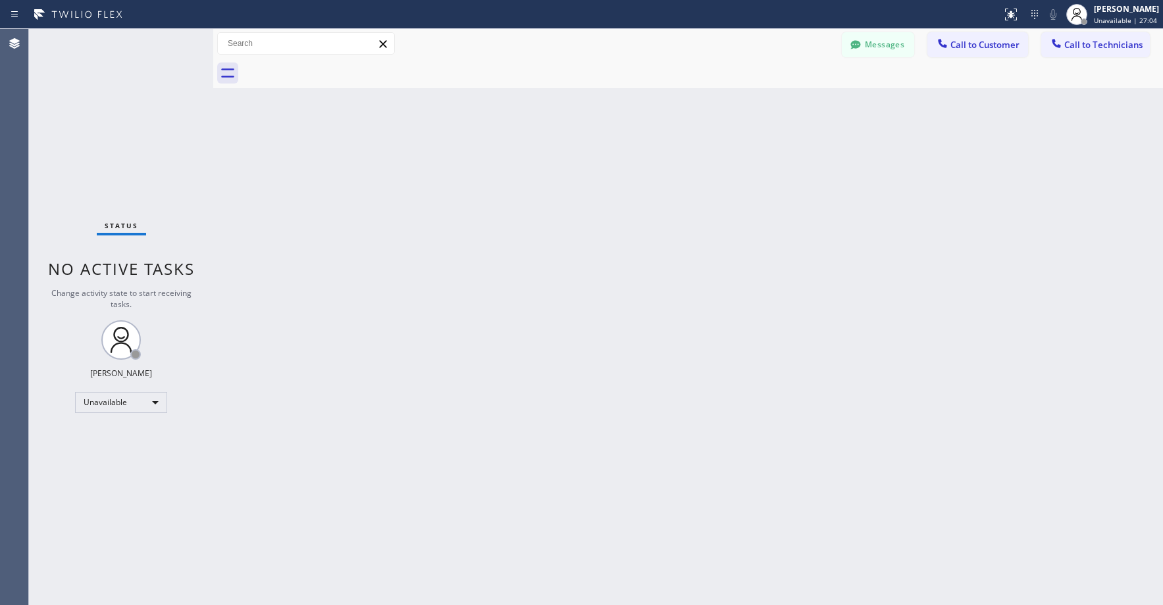
click at [86, 105] on div "Status No active tasks Change activity state to start receiving tasks. [PERSON_…" at bounding box center [121, 317] width 184 height 576
click at [116, 145] on div "Status No active tasks Change activity state to start receiving tasks. [PERSON_…" at bounding box center [121, 317] width 184 height 576
click at [130, 128] on div "Status No active tasks Change activity state to start receiving tasks. [PERSON_…" at bounding box center [121, 317] width 184 height 576
click at [105, 115] on div "Status No active tasks Change activity state to start receiving tasks. [PERSON_…" at bounding box center [121, 317] width 184 height 576
click at [113, 123] on div "Status No active tasks Change activity state to start receiving tasks. [PERSON_…" at bounding box center [121, 317] width 184 height 576
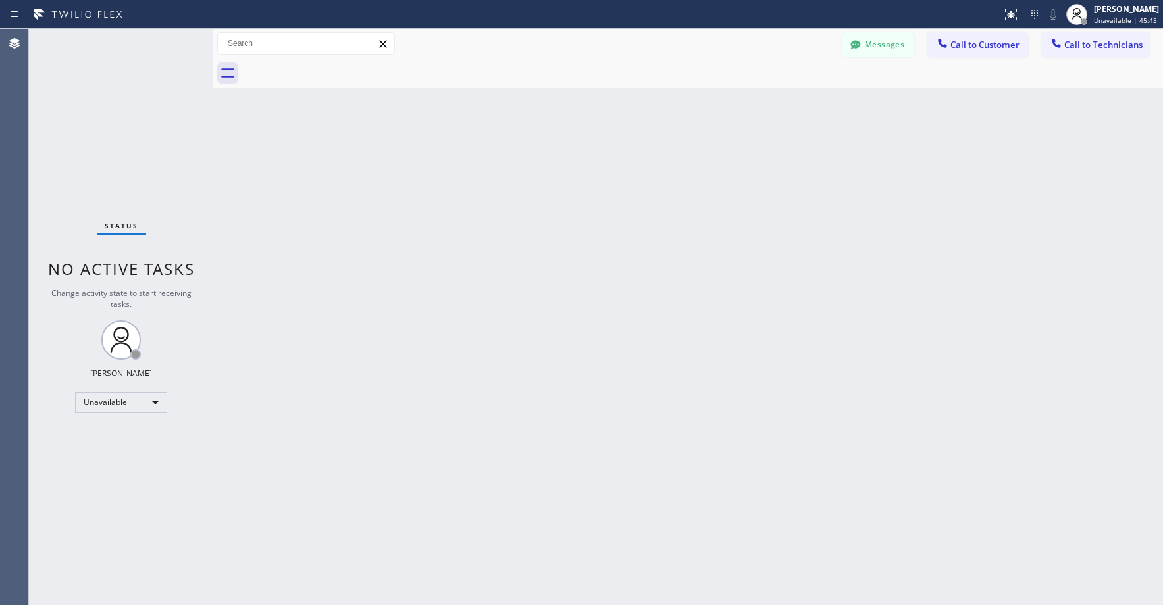
click at [80, 148] on div "Status No active tasks Change activity state to start receiving tasks. [PERSON_…" at bounding box center [121, 317] width 184 height 576
drag, startPoint x: 118, startPoint y: 119, endPoint x: 625, endPoint y: 88, distance: 508.3
click at [118, 119] on div "Status No active tasks Change activity state to start receiving tasks. [PERSON_…" at bounding box center [121, 317] width 184 height 576
click at [101, 103] on div "Status No active tasks Change activity state to start receiving tasks. [PERSON_…" at bounding box center [121, 317] width 184 height 576
click at [892, 44] on button "Messages" at bounding box center [878, 44] width 72 height 25
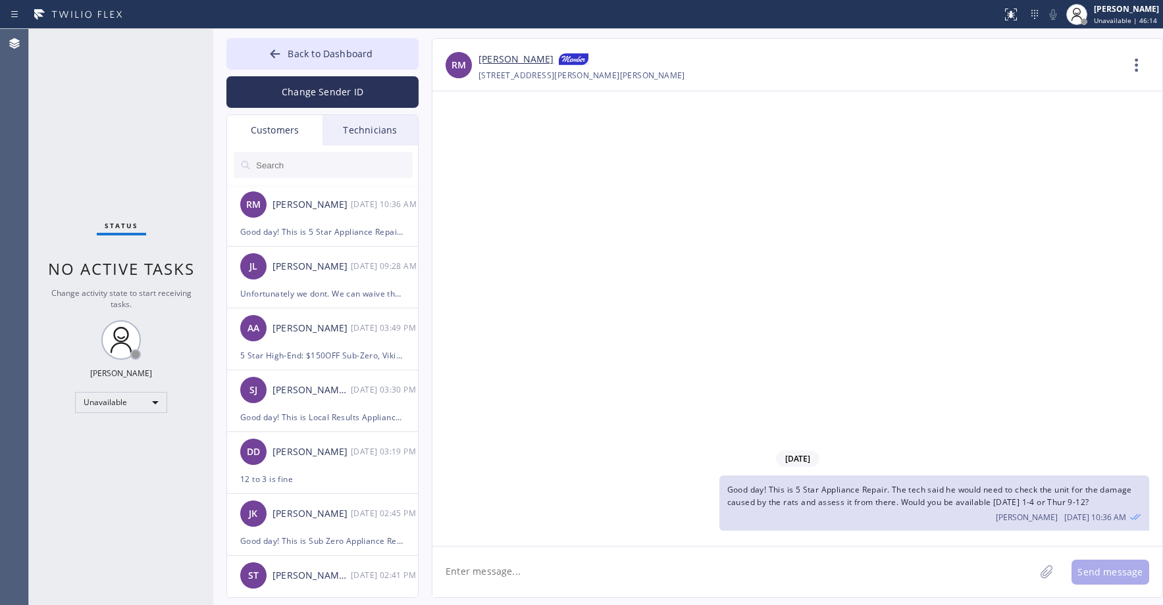
click at [275, 134] on div "Customers" at bounding box center [274, 130] width 95 height 30
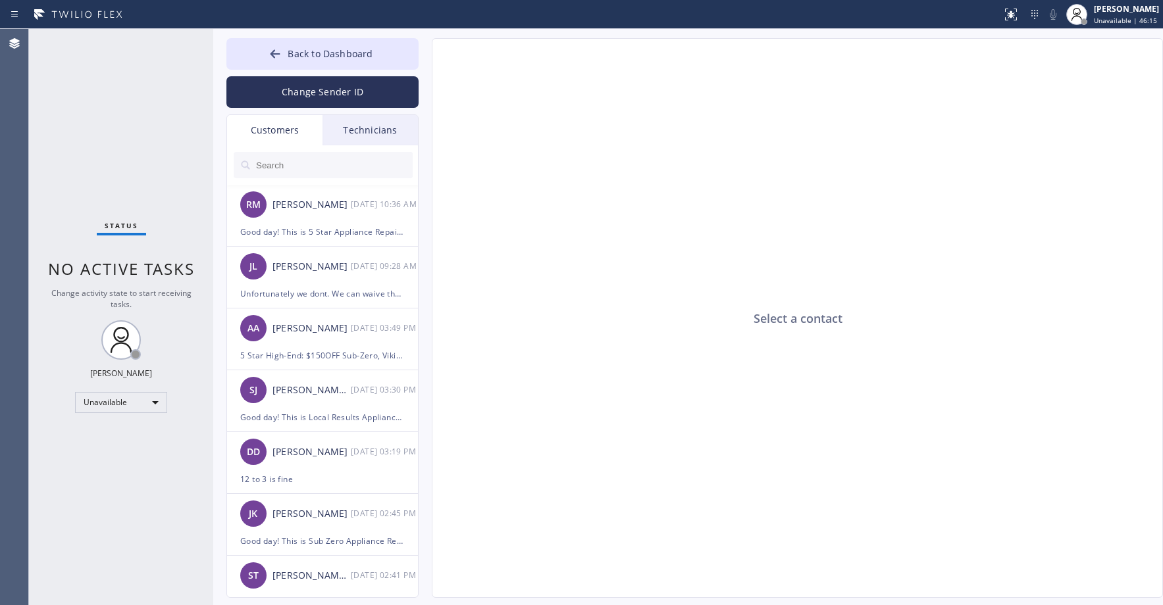
click at [313, 176] on input "text" at bounding box center [334, 165] width 158 height 26
paste input "LX1UFA"
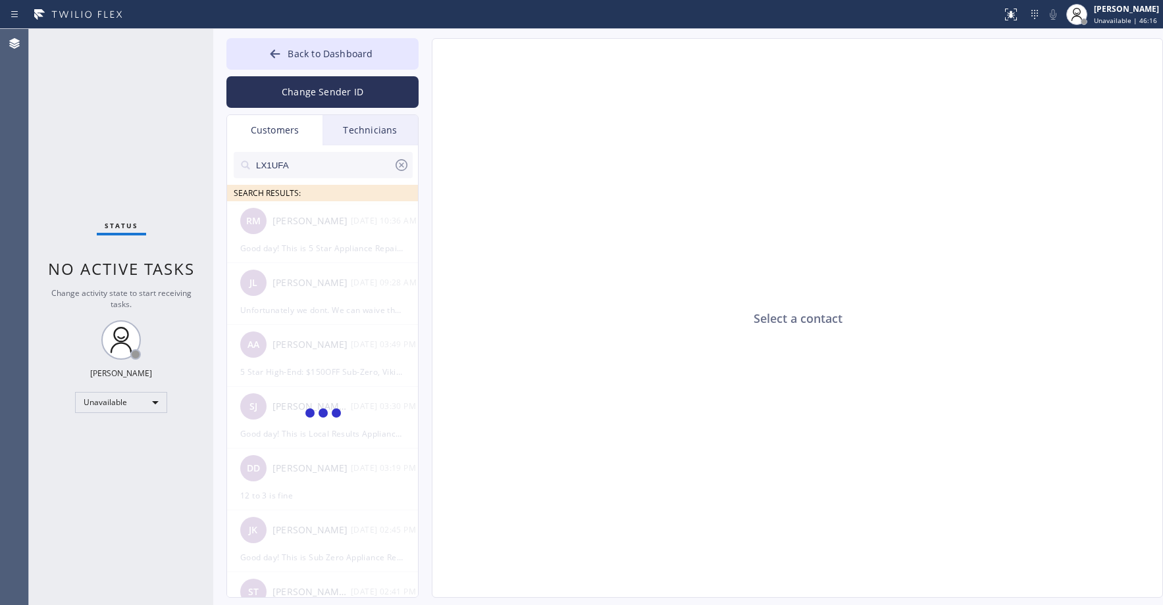
type input "LX1UFA"
drag, startPoint x: 111, startPoint y: 132, endPoint x: 270, endPoint y: 203, distance: 173.5
click at [112, 135] on div "Status No active tasks Change activity state to start receiving tasks. [PERSON_…" at bounding box center [121, 317] width 184 height 576
click at [317, 232] on div "LB [PERSON_NAME] --:--" at bounding box center [323, 220] width 192 height 39
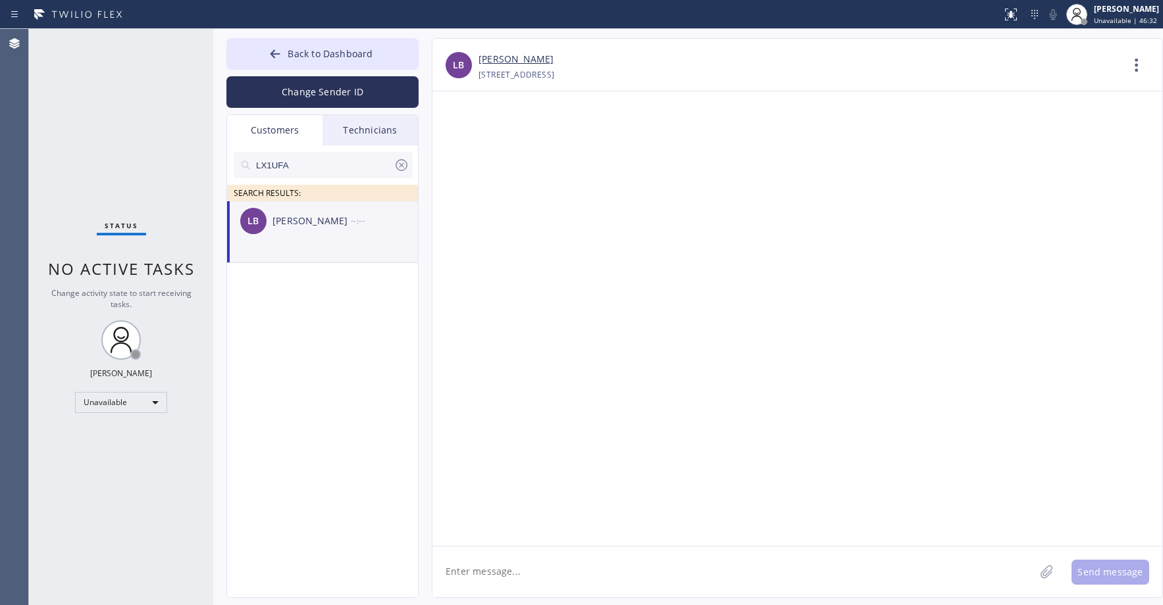
click at [122, 147] on div "Status No active tasks Change activity state to start receiving tasks. [PERSON_…" at bounding box center [121, 317] width 184 height 576
click at [298, 247] on li "LB [PERSON_NAME] --:--" at bounding box center [323, 232] width 192 height 62
click at [516, 579] on textarea at bounding box center [733, 572] width 602 height 51
paste textarea "Hayward Viking Stove Repair"
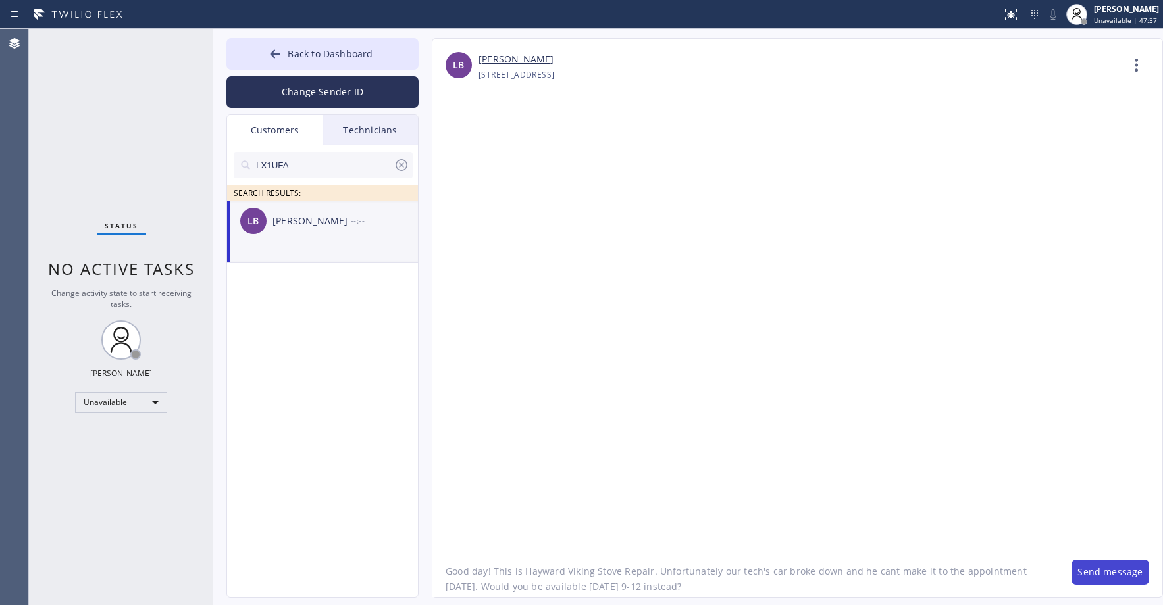
type textarea "Good day! This is Hayward Viking Stove Repair. Unfortunately our tech's car bro…"
click at [1115, 566] on button "Send message" at bounding box center [1110, 572] width 78 height 25
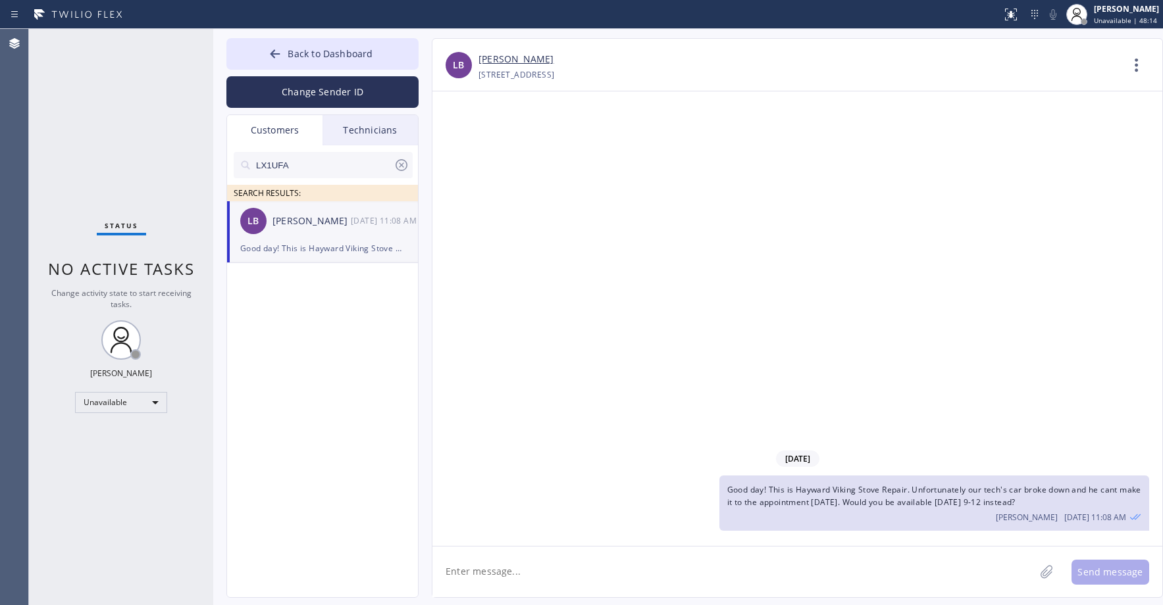
click at [311, 166] on input "LX1UFA" at bounding box center [324, 165] width 139 height 26
paste input "43ZTEM"
type input "43ZTEM"
click at [298, 223] on div "[PERSON_NAME]" at bounding box center [311, 221] width 78 height 15
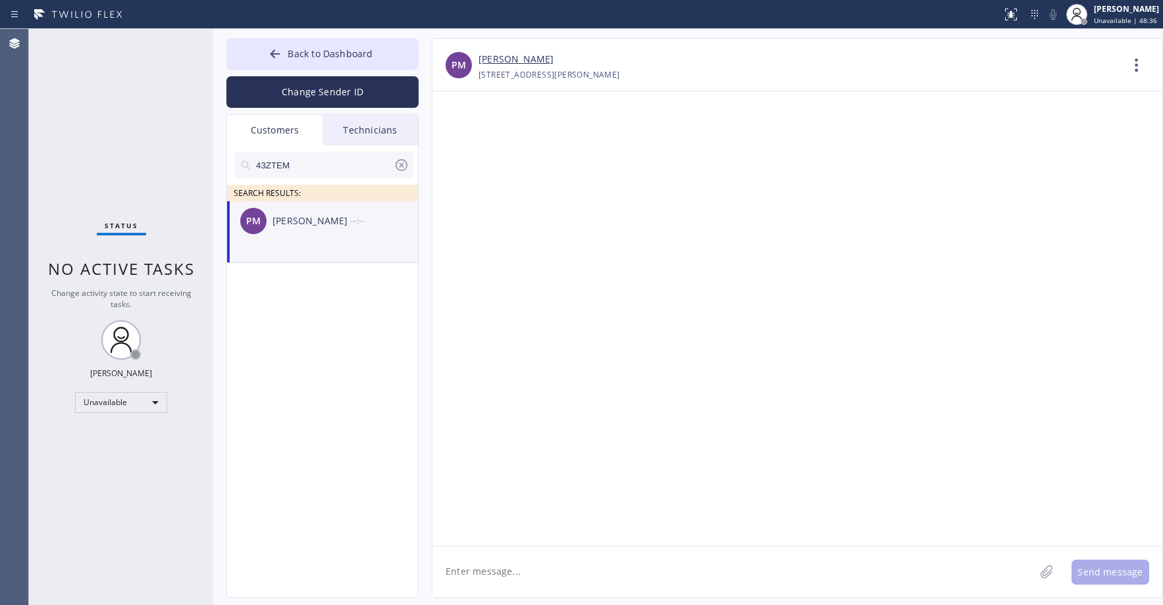
click at [518, 574] on textarea at bounding box center [733, 572] width 602 height 51
paste textarea "Kitchenaid Appliances Repair"
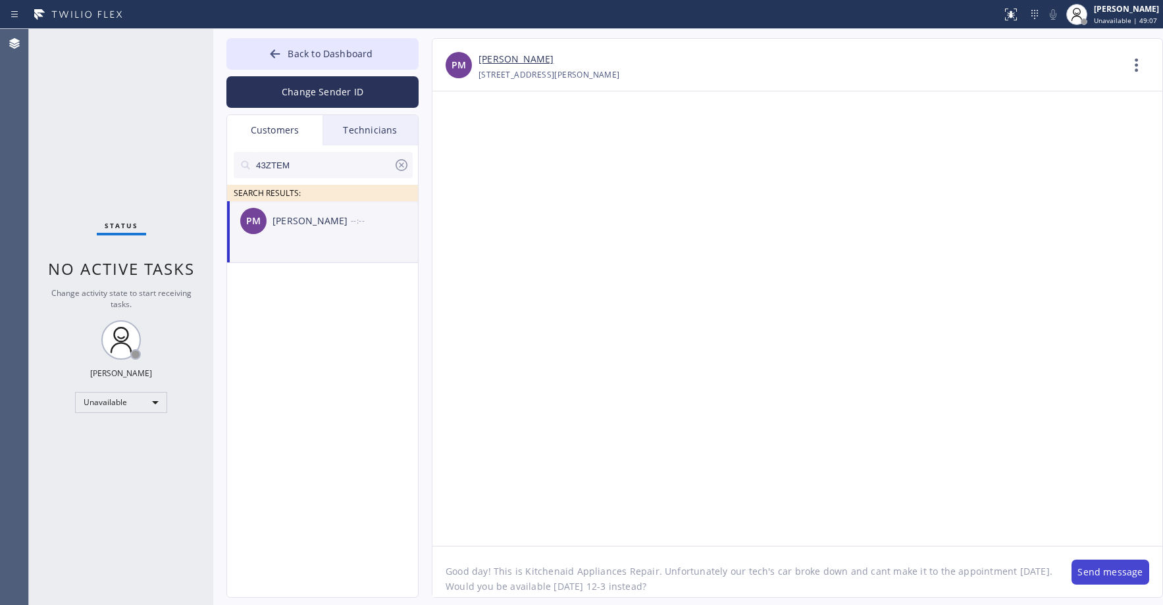
type textarea "Good day! This is Kitchenaid Appliances Repair. Unfortunately our tech's car br…"
click at [1094, 568] on button "Send message" at bounding box center [1110, 572] width 78 height 25
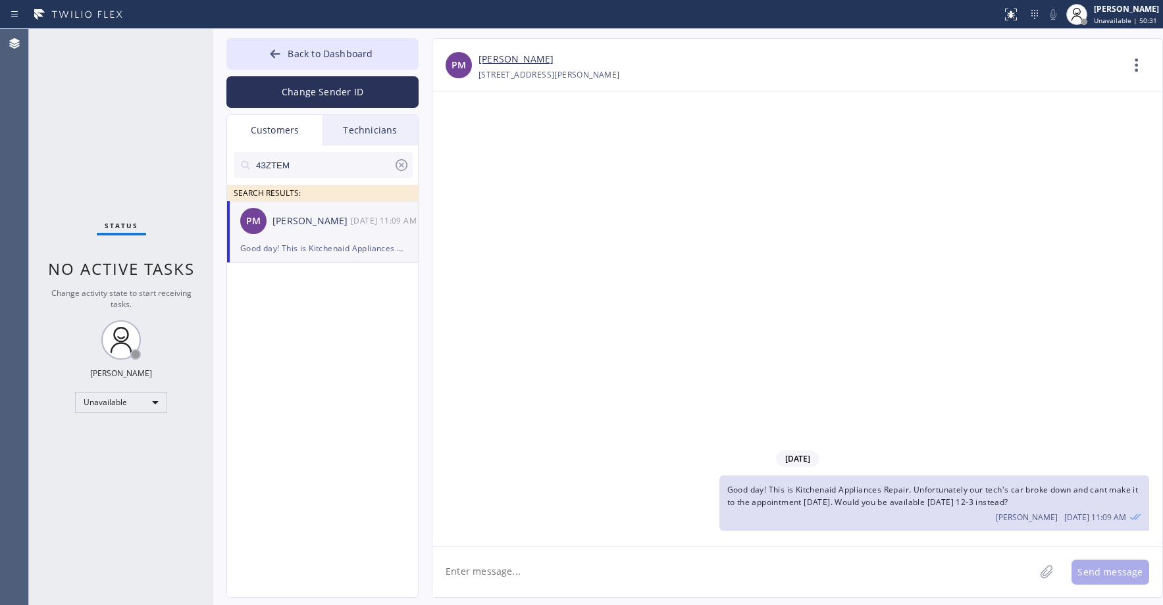
click at [109, 136] on div "Status No active tasks Change activity state to start receiving tasks. [PERSON_…" at bounding box center [121, 317] width 184 height 576
click at [102, 109] on div "Status No active tasks Change activity state to start receiving tasks. [PERSON_…" at bounding box center [121, 317] width 184 height 576
click at [399, 169] on icon at bounding box center [401, 165] width 16 height 16
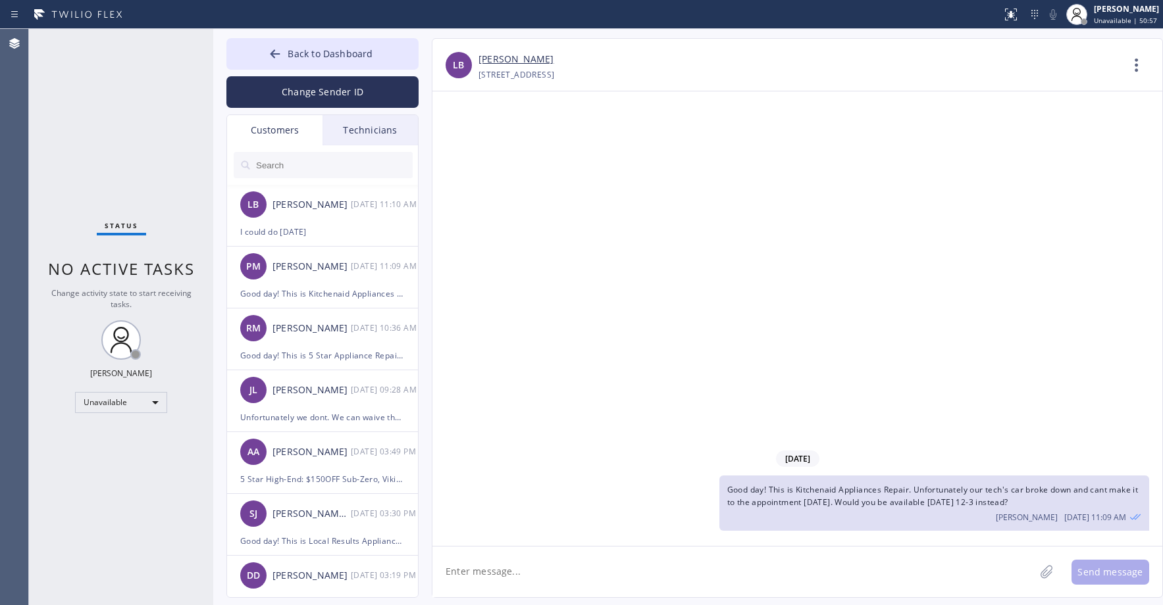
click at [102, 107] on div "Status No active tasks Change activity state to start receiving tasks. [PERSON_…" at bounding box center [121, 317] width 184 height 576
click at [324, 215] on div "LB [PERSON_NAME] [DATE] 11:10 AM" at bounding box center [323, 204] width 192 height 39
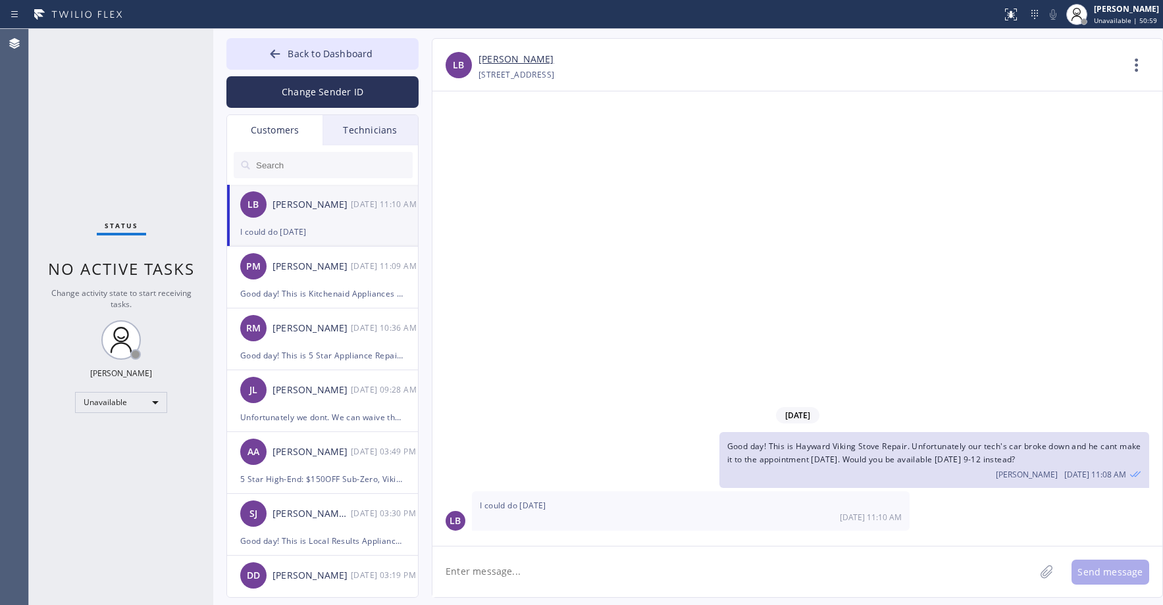
click at [618, 571] on textarea at bounding box center [733, 572] width 602 height 51
click at [518, 571] on textarea at bounding box center [733, 572] width 602 height 51
type textarea "W"
type textarea "9"
type textarea "We can do 9-12 or 12-3"
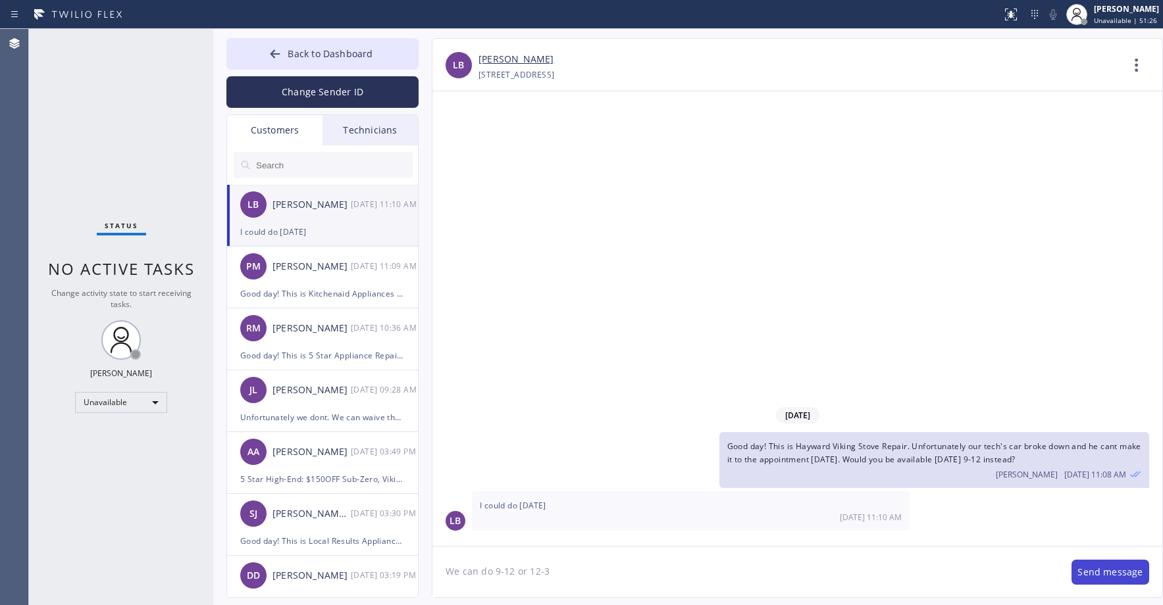
click at [1106, 577] on button "Send message" at bounding box center [1110, 572] width 78 height 25
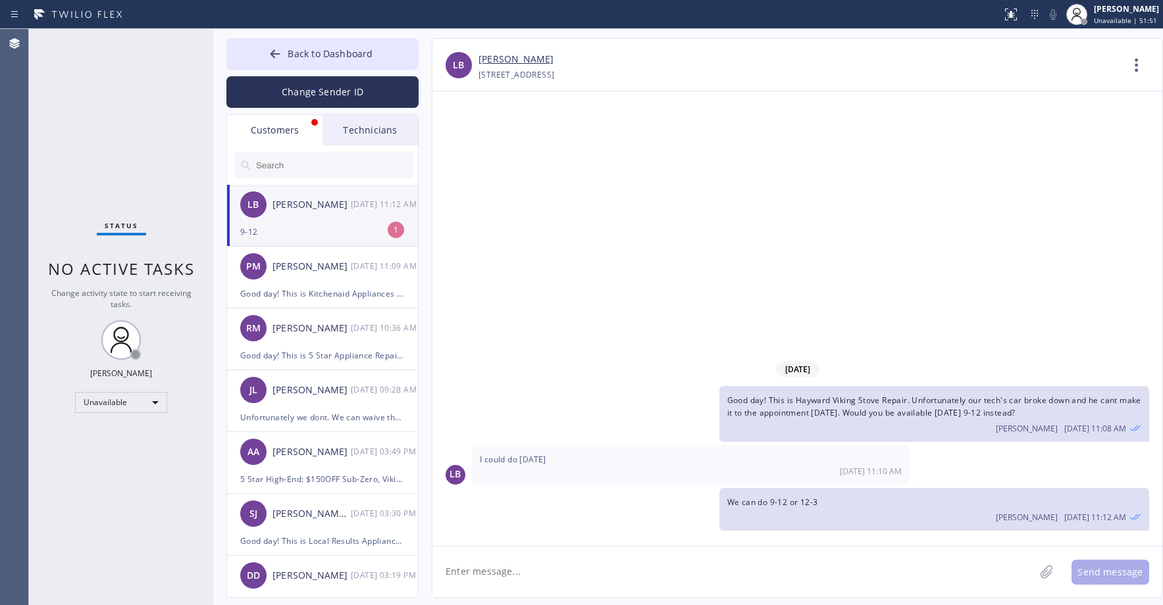
click at [131, 131] on div "Status No active tasks Change activity state to start receiving tasks. [PERSON_…" at bounding box center [121, 317] width 184 height 576
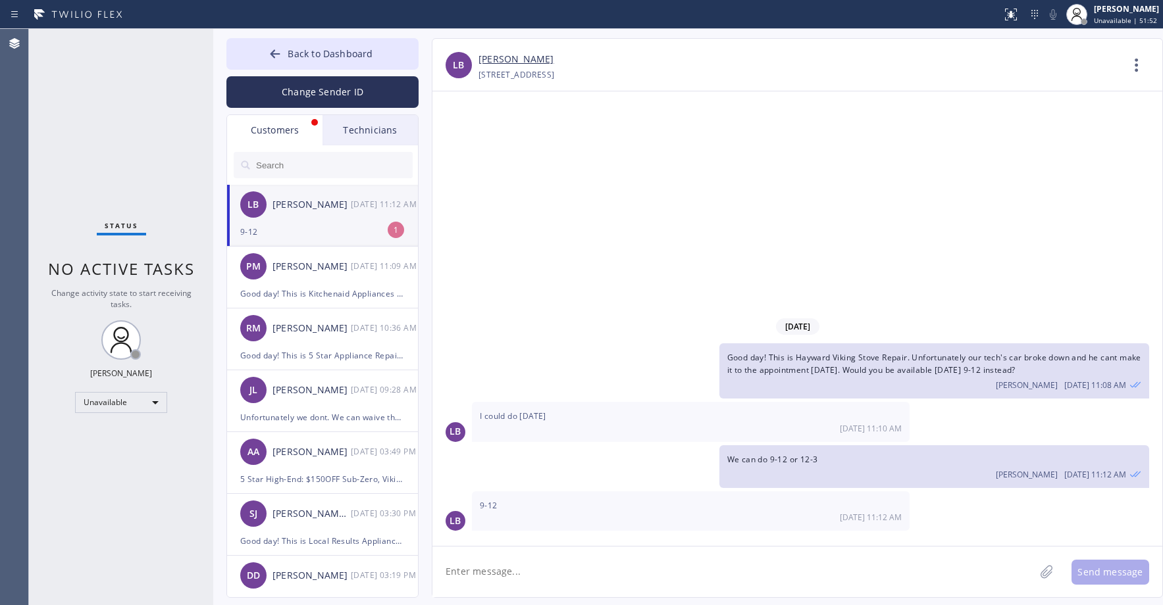
click at [311, 226] on div "9-12" at bounding box center [322, 231] width 164 height 15
click at [514, 58] on link "[PERSON_NAME]" at bounding box center [515, 59] width 75 height 15
click at [88, 105] on div "Status No active tasks Change activity state to start receiving tasks. [PERSON_…" at bounding box center [121, 317] width 184 height 576
click at [327, 53] on span "Back to Dashboard" at bounding box center [330, 53] width 85 height 13
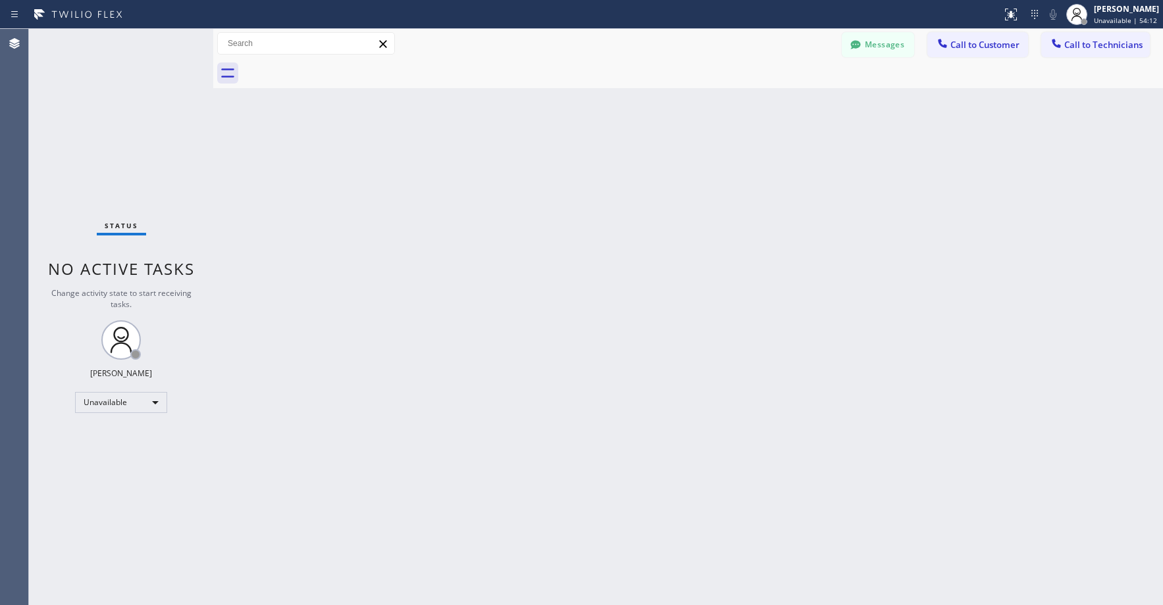
click at [126, 130] on div "Status No active tasks Change activity state to start receiving tasks. [PERSON_…" at bounding box center [121, 317] width 184 height 576
drag, startPoint x: 102, startPoint y: 98, endPoint x: 81, endPoint y: 397, distance: 299.5
click at [102, 101] on div "Status No active tasks Change activity state to start receiving tasks. [PERSON_…" at bounding box center [121, 317] width 184 height 576
click at [131, 145] on div "Status No active tasks Change activity state to start receiving tasks. [PERSON_…" at bounding box center [121, 317] width 184 height 576
click at [143, 162] on div "Status No active tasks Change activity state to start receiving tasks. [PERSON_…" at bounding box center [121, 317] width 184 height 576
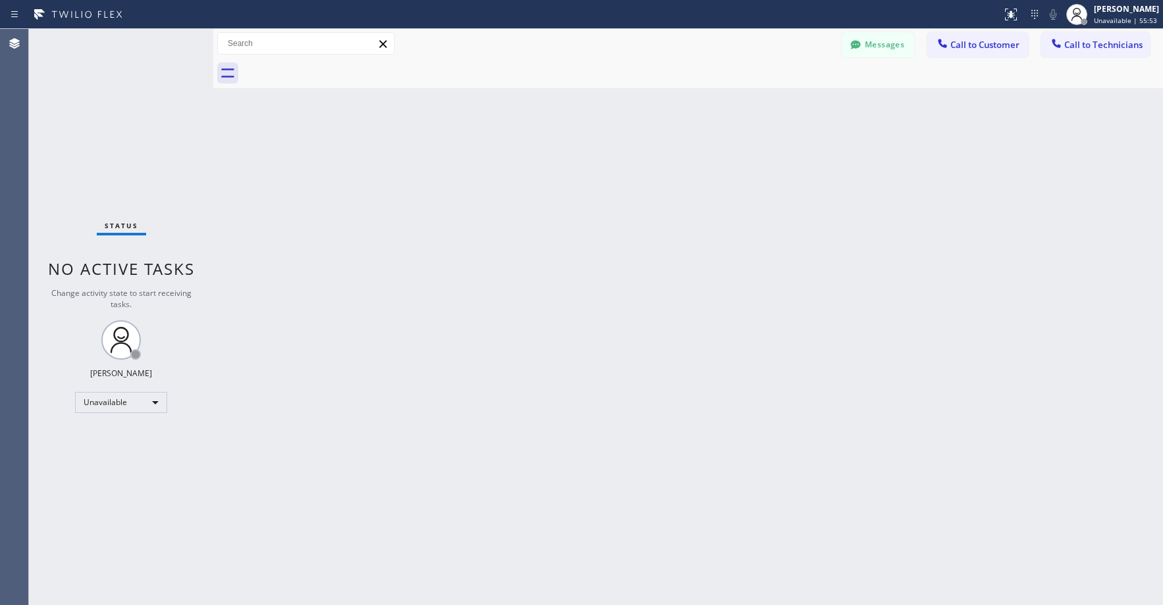
click at [89, 124] on div "Status No active tasks Change activity state to start receiving tasks. [PERSON_…" at bounding box center [121, 317] width 184 height 576
drag, startPoint x: 95, startPoint y: 94, endPoint x: 105, endPoint y: 158, distance: 64.5
click at [98, 98] on div "Status No active tasks Change activity state to start receiving tasks. [PERSON_…" at bounding box center [121, 317] width 184 height 576
click at [132, 116] on div "Status No active tasks Change activity state to start receiving tasks. [PERSON_…" at bounding box center [121, 317] width 184 height 576
click at [105, 147] on div "Status No active tasks Change activity state to start receiving tasks. [PERSON_…" at bounding box center [121, 317] width 184 height 576
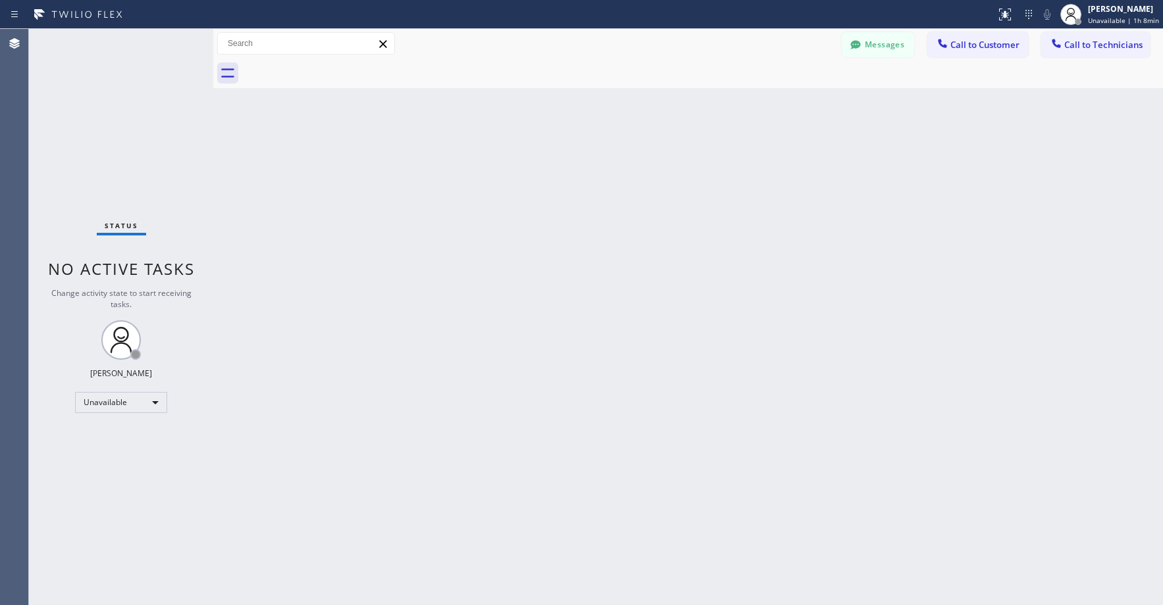
click at [138, 163] on div "Status No active tasks Change activity state to start receiving tasks. [PERSON_…" at bounding box center [121, 317] width 184 height 576
drag, startPoint x: 89, startPoint y: 100, endPoint x: 80, endPoint y: 478, distance: 378.4
click at [89, 102] on div "Status No active tasks Change activity state to start receiving tasks. [PERSON_…" at bounding box center [121, 317] width 184 height 576
click at [127, 112] on div "Status No active tasks Change activity state to start receiving tasks. [PERSON_…" at bounding box center [121, 317] width 184 height 576
click at [104, 78] on div "Status No active tasks Change activity state to start receiving tasks. [PERSON_…" at bounding box center [121, 317] width 184 height 576
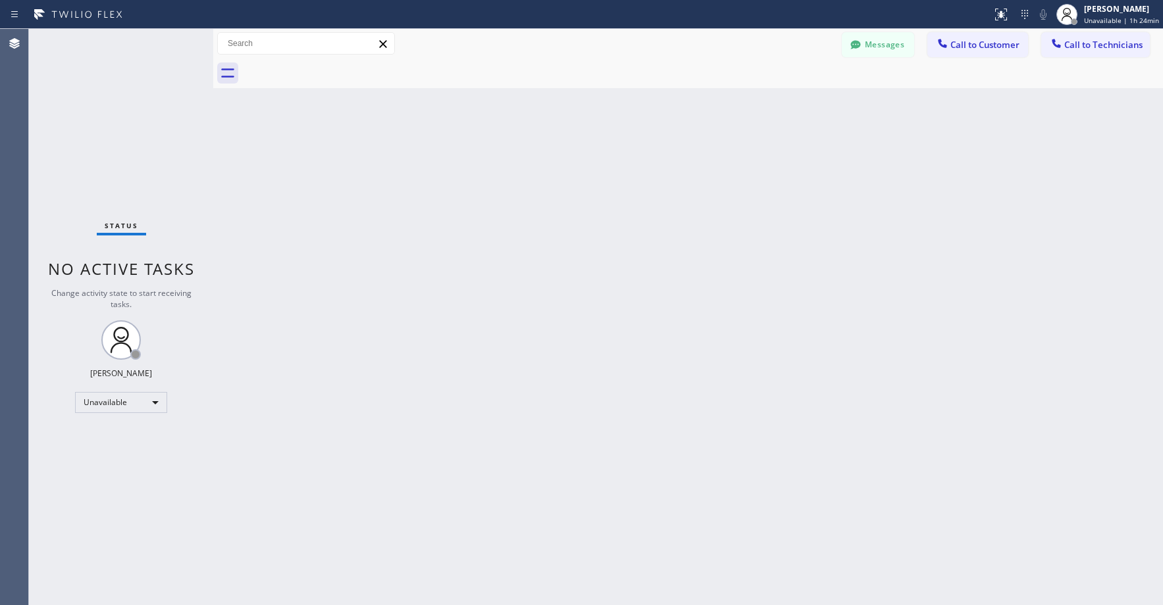
drag, startPoint x: 101, startPoint y: 123, endPoint x: 110, endPoint y: 124, distance: 8.7
click at [102, 123] on div "Status No active tasks Change activity state to start receiving tasks. [PERSON_…" at bounding box center [121, 317] width 184 height 576
click at [895, 43] on button "Messages" at bounding box center [878, 44] width 72 height 25
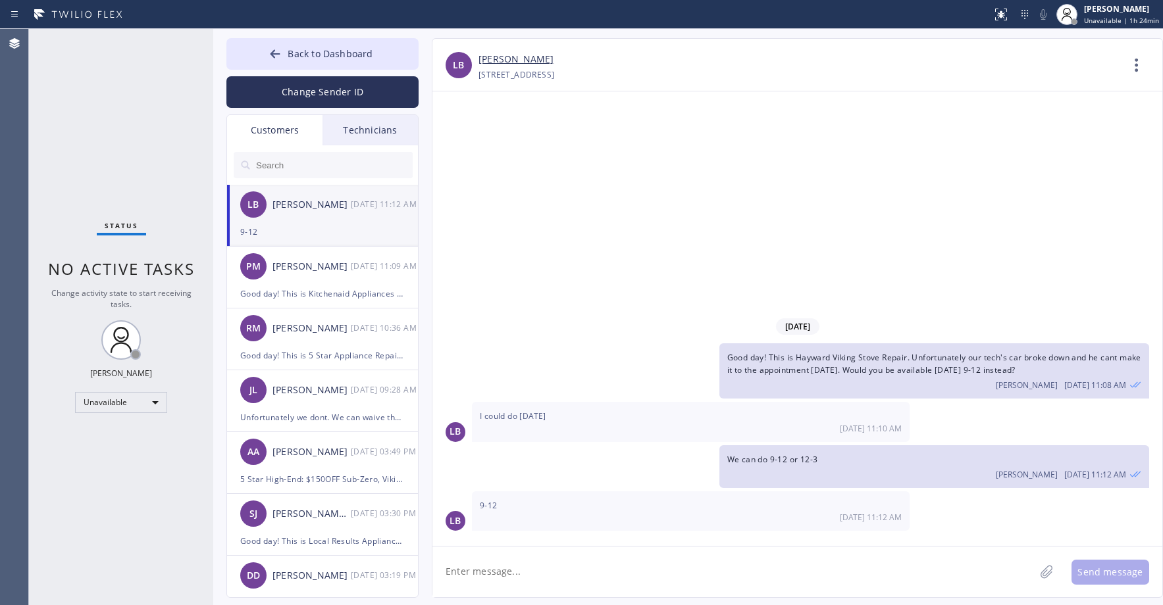
click at [307, 224] on div "9-12" at bounding box center [322, 231] width 164 height 15
click at [301, 167] on input "text" at bounding box center [334, 165] width 158 height 26
paste input "4E6LH5"
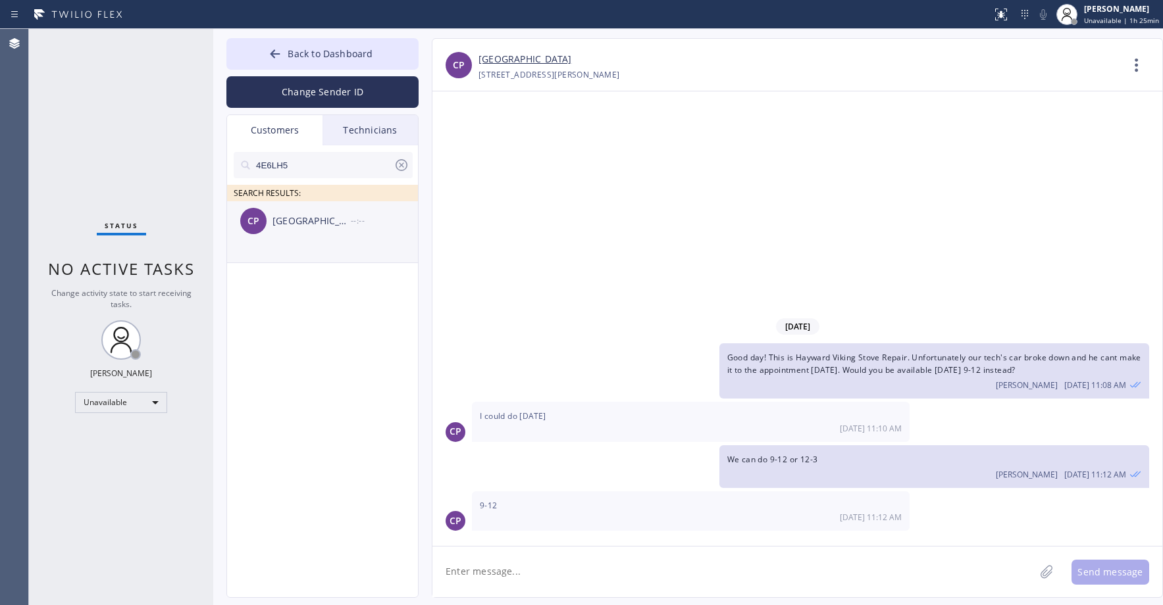
type input "4E6LH5"
click at [309, 238] on div "CP [GEOGRAPHIC_DATA] --:--" at bounding box center [323, 220] width 192 height 39
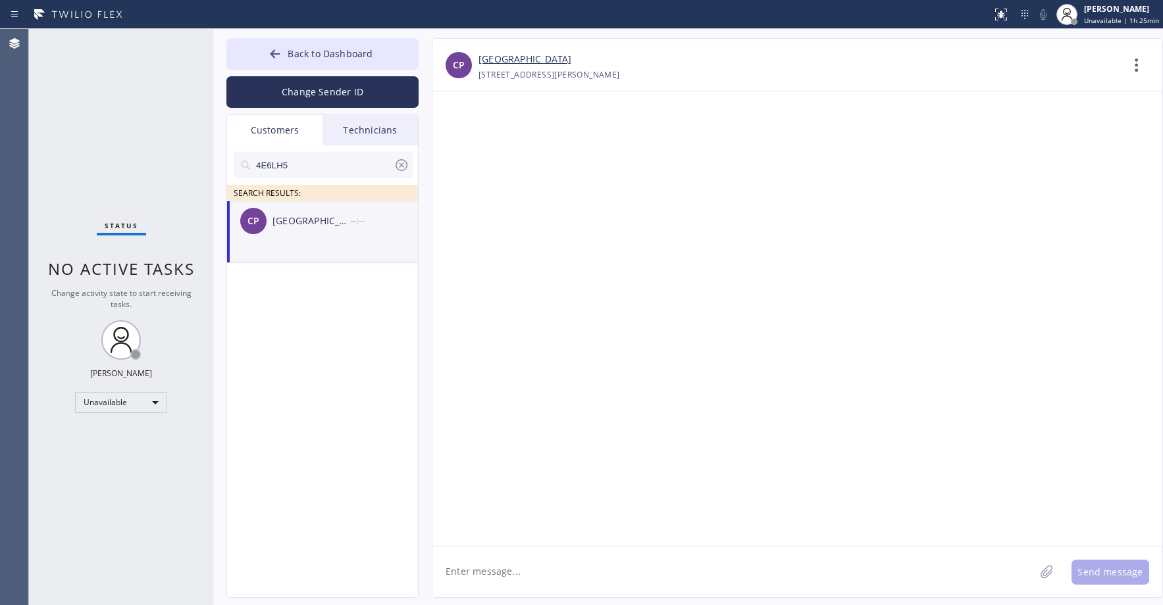
click at [299, 239] on div "CP [GEOGRAPHIC_DATA] --:--" at bounding box center [323, 220] width 192 height 39
click at [491, 576] on textarea at bounding box center [733, 572] width 602 height 51
paste textarea "Thermador Repair Group [GEOGRAPHIC_DATA]"
click at [988, 570] on textarea "Good day! This is Thermador Repair Group [GEOGRAPHIC_DATA]. Unfortunately we do…" at bounding box center [745, 572] width 626 height 51
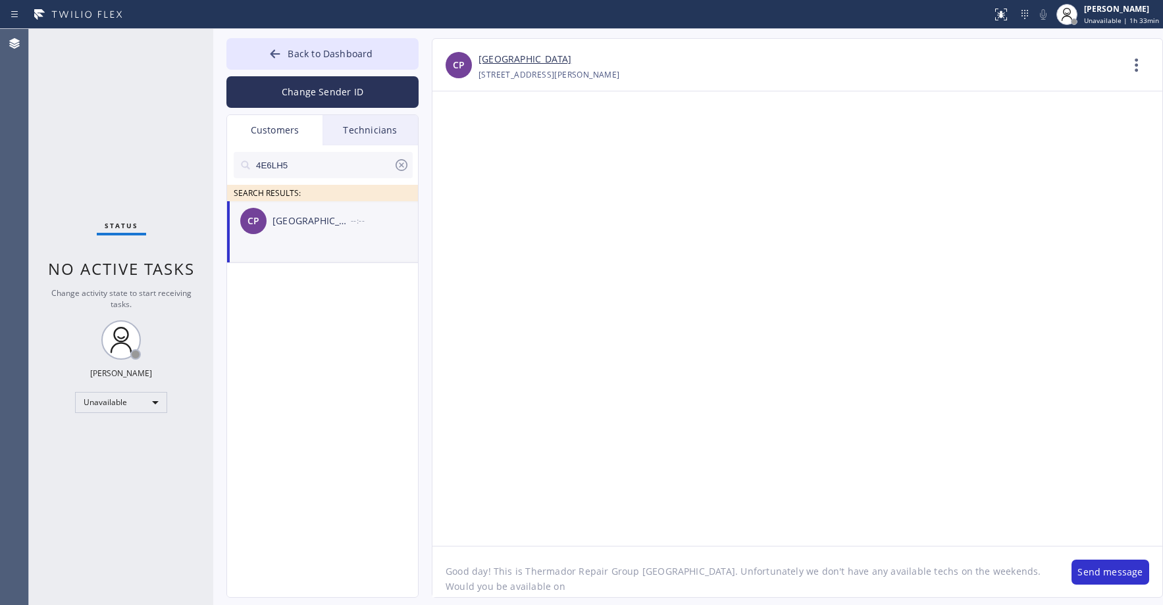
click at [515, 587] on textarea "Good day! This is Thermador Repair Group [GEOGRAPHIC_DATA]. Unfortunately we do…" at bounding box center [745, 572] width 626 height 51
type textarea "Good day! This is Thermador Repair Group [GEOGRAPHIC_DATA]. Unfortunately we do…"
click at [1097, 575] on button "Send message" at bounding box center [1110, 572] width 78 height 25
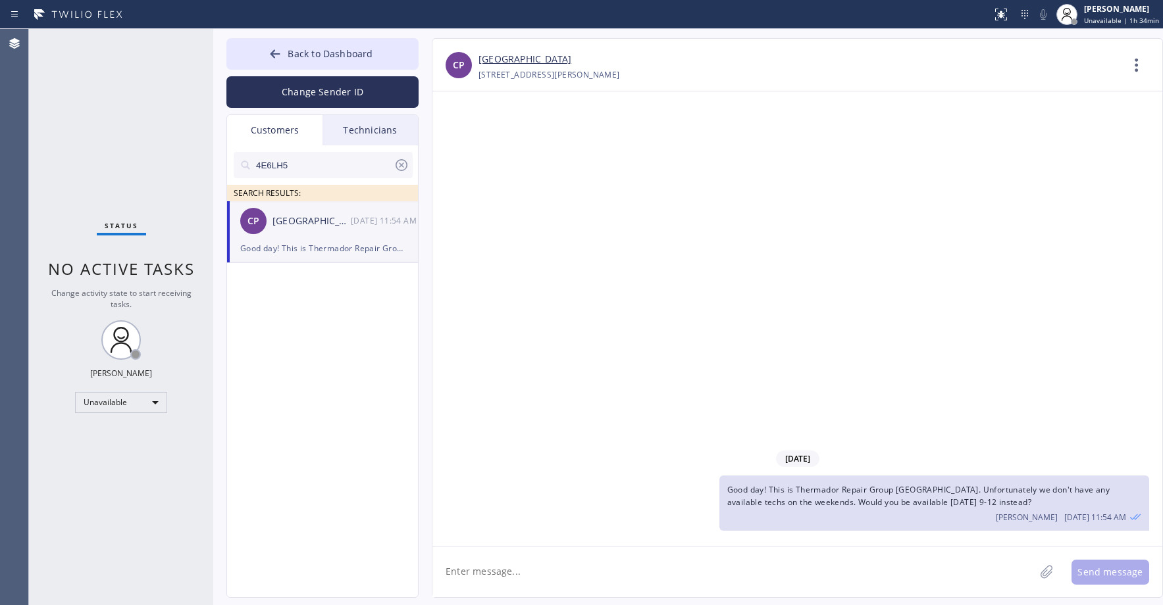
click at [397, 163] on icon at bounding box center [401, 165] width 12 height 12
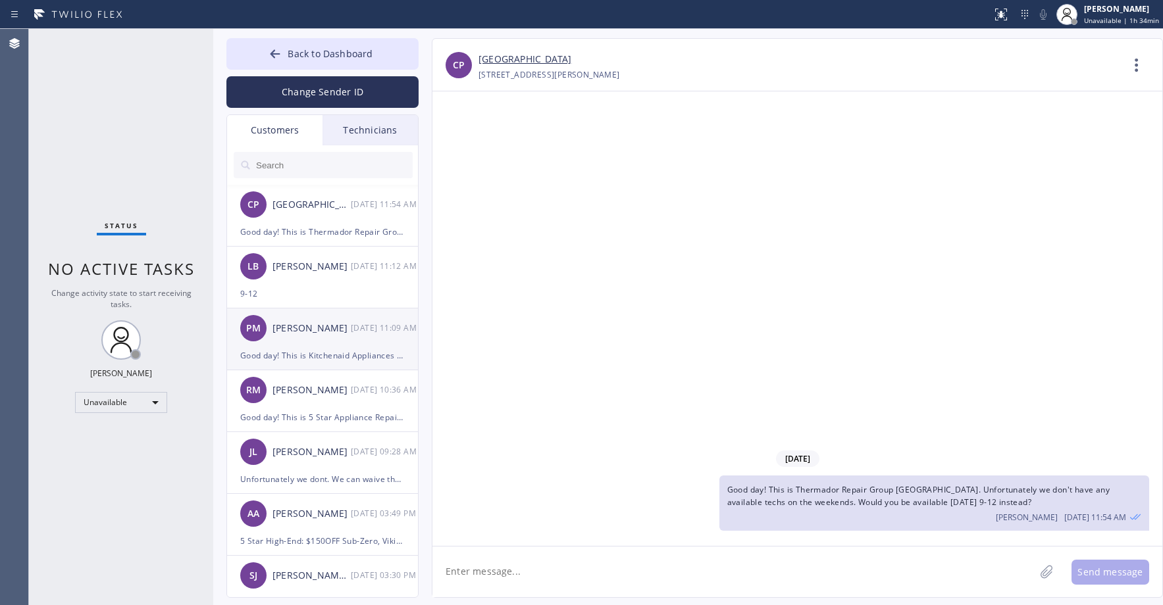
click at [342, 334] on div "[PERSON_NAME]" at bounding box center [311, 328] width 78 height 15
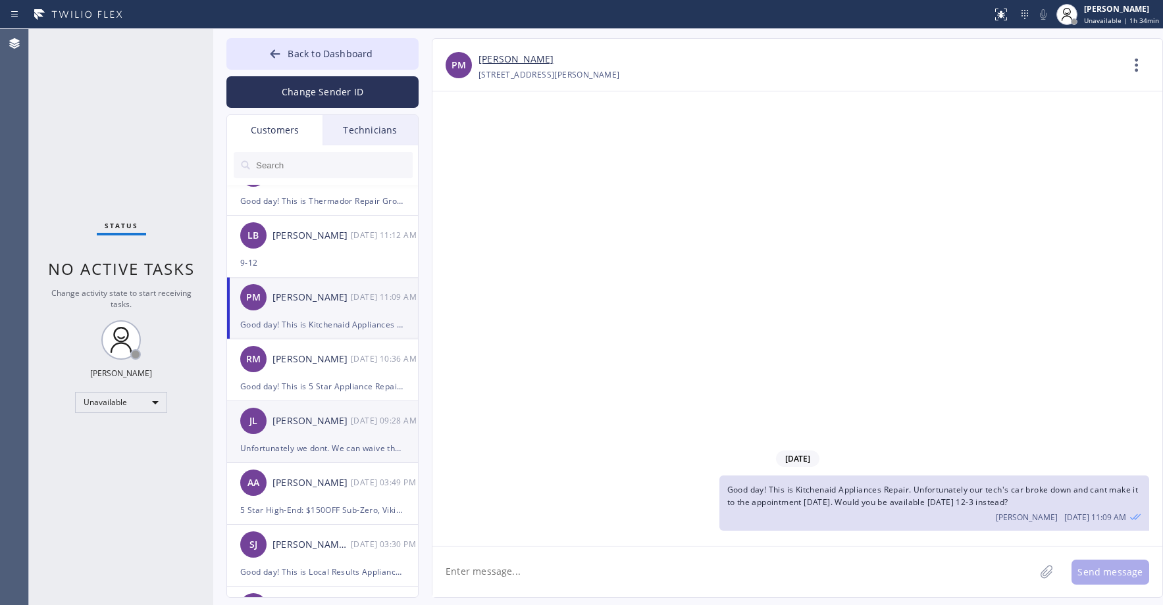
scroll to position [44, 0]
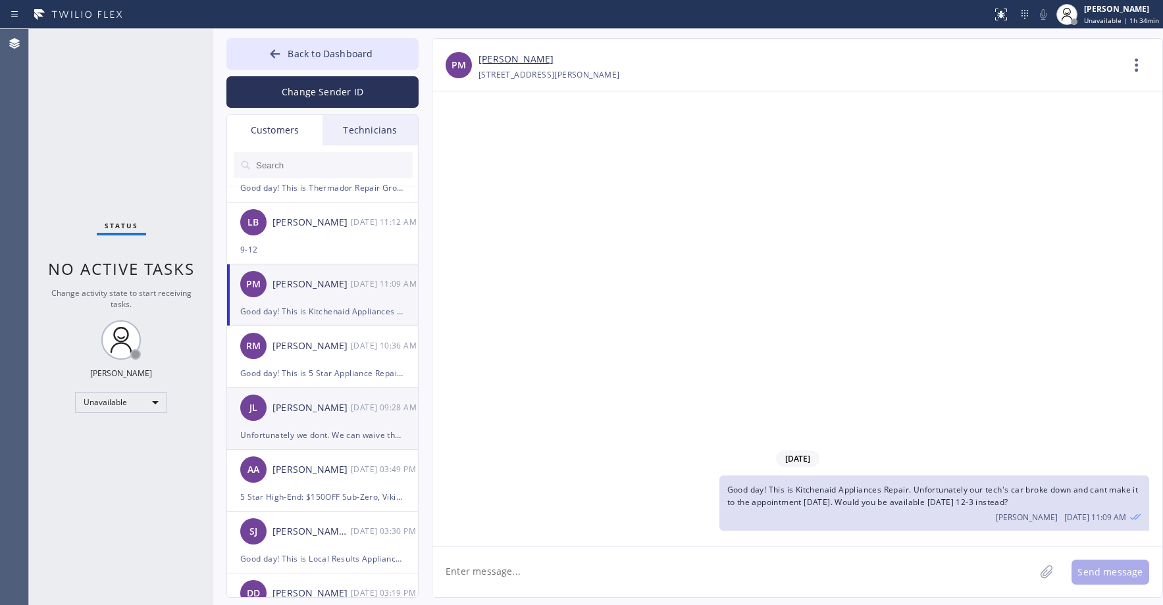
click at [336, 432] on div "Unfortunately we dont. We can waive the trip fee for the inconvenience" at bounding box center [322, 435] width 164 height 15
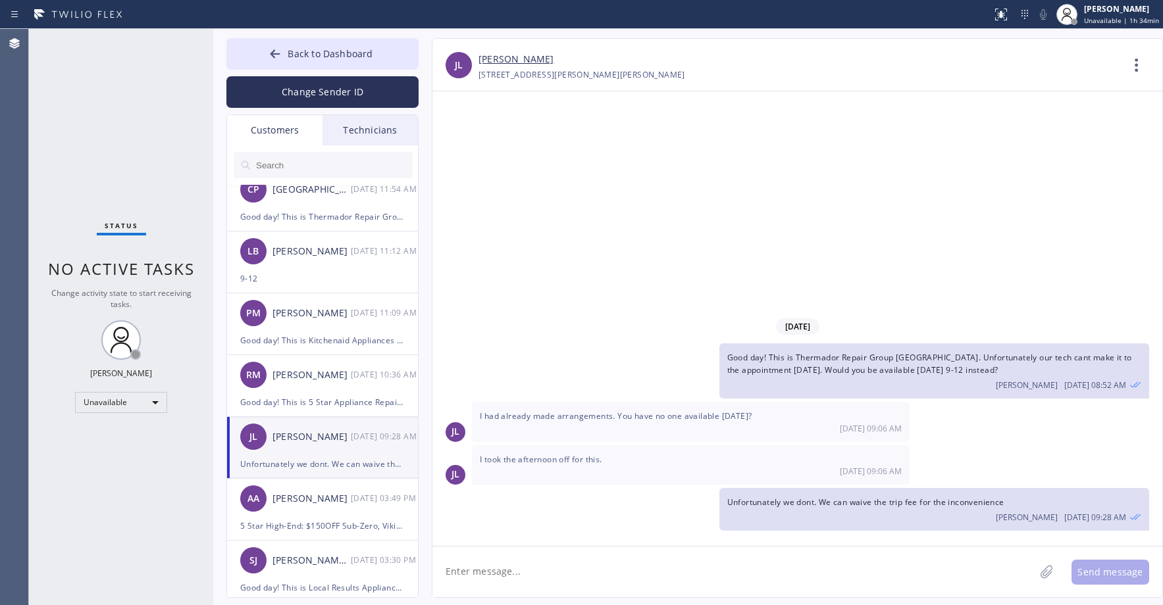
scroll to position [0, 0]
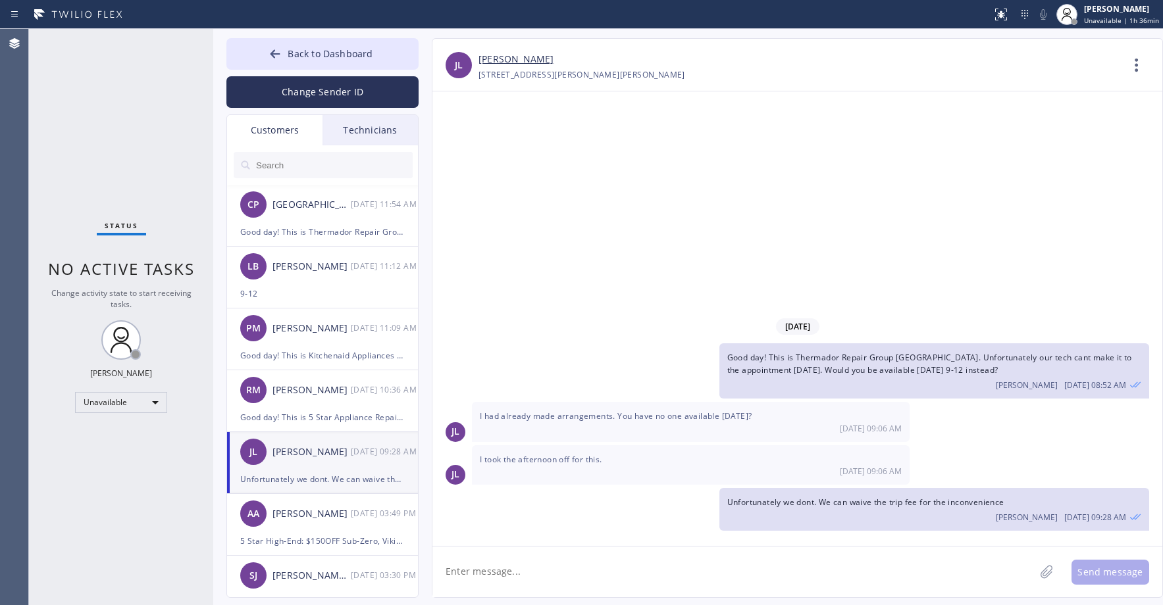
drag, startPoint x: 122, startPoint y: 113, endPoint x: 121, endPoint y: 131, distance: 18.4
click at [122, 113] on div "Status No active tasks Change activity state to start receiving tasks. [PERSON_…" at bounding box center [121, 317] width 184 height 576
click at [298, 57] on span "Back to Dashboard" at bounding box center [330, 53] width 85 height 13
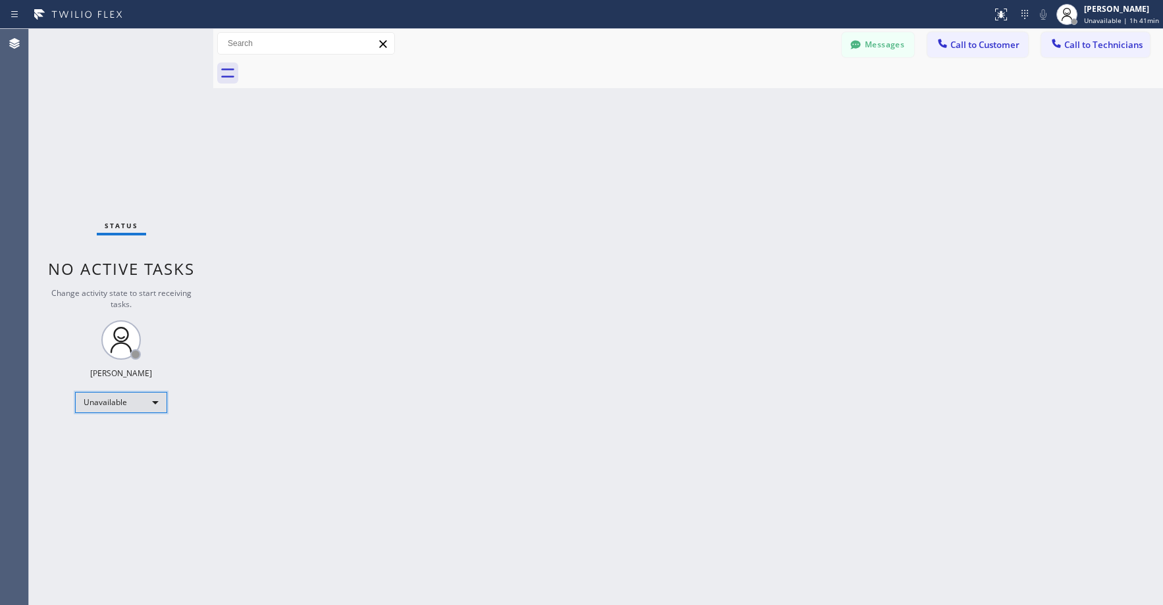
click at [126, 407] on div "Unavailable" at bounding box center [121, 402] width 92 height 21
click at [109, 465] on li "Break" at bounding box center [120, 471] width 89 height 16
drag, startPoint x: 147, startPoint y: 80, endPoint x: 527, endPoint y: 68, distance: 379.8
click at [148, 80] on div "Status No active tasks Change activity state to start receiving tasks. [PERSON_…" at bounding box center [121, 317] width 184 height 576
click at [886, 45] on button "Messages" at bounding box center [878, 44] width 72 height 25
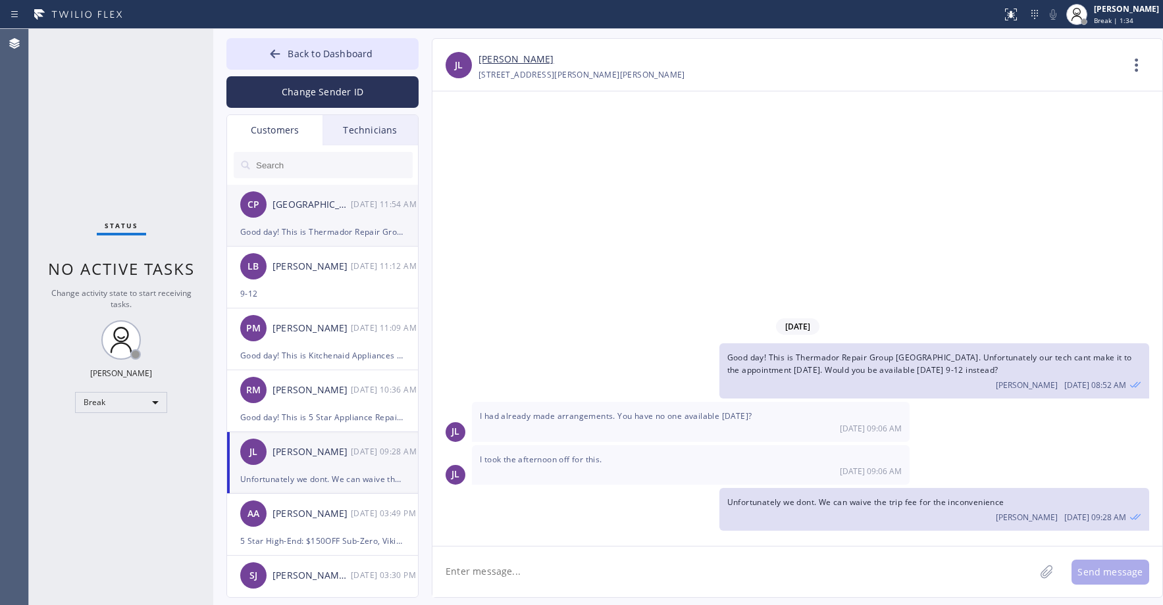
click at [291, 223] on div "CP [GEOGRAPHIC_DATA] [DATE] 11:54 AM" at bounding box center [323, 204] width 192 height 39
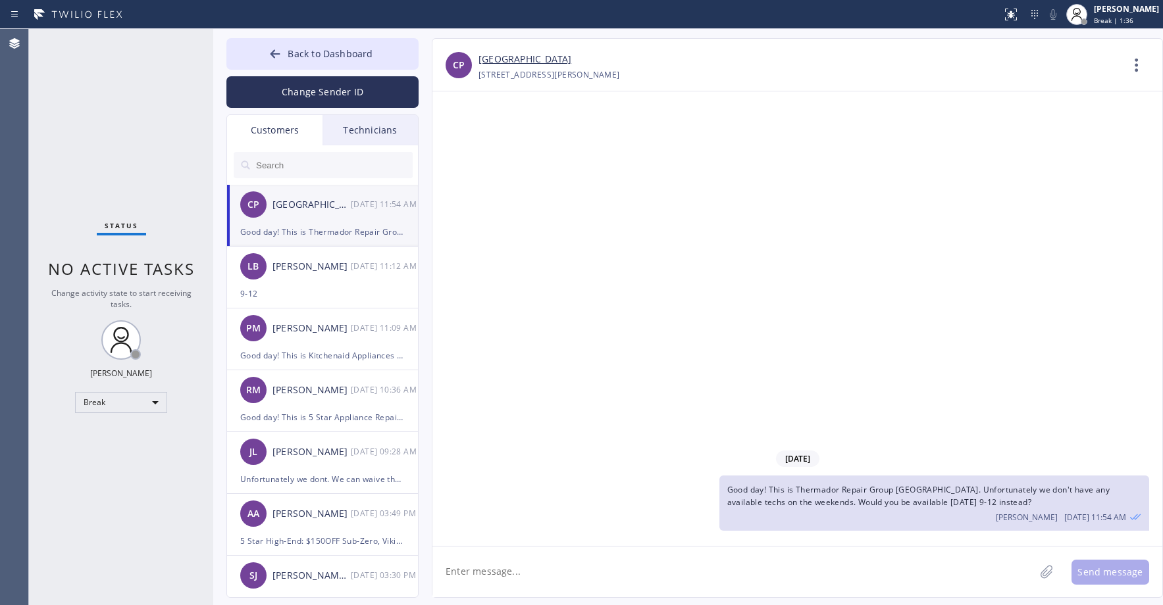
click at [509, 60] on link "[GEOGRAPHIC_DATA]" at bounding box center [524, 59] width 93 height 15
